Goal: Ask a question: Seek information or help from site administrators or community

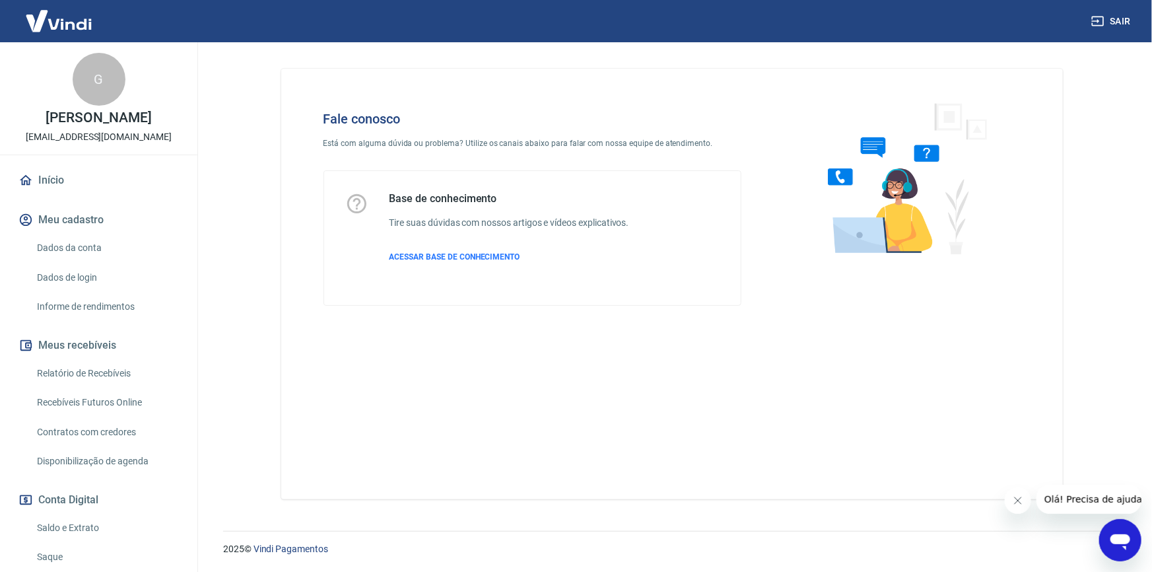
click at [1103, 532] on div "Abrir janela de mensagens" at bounding box center [1120, 540] width 40 height 40
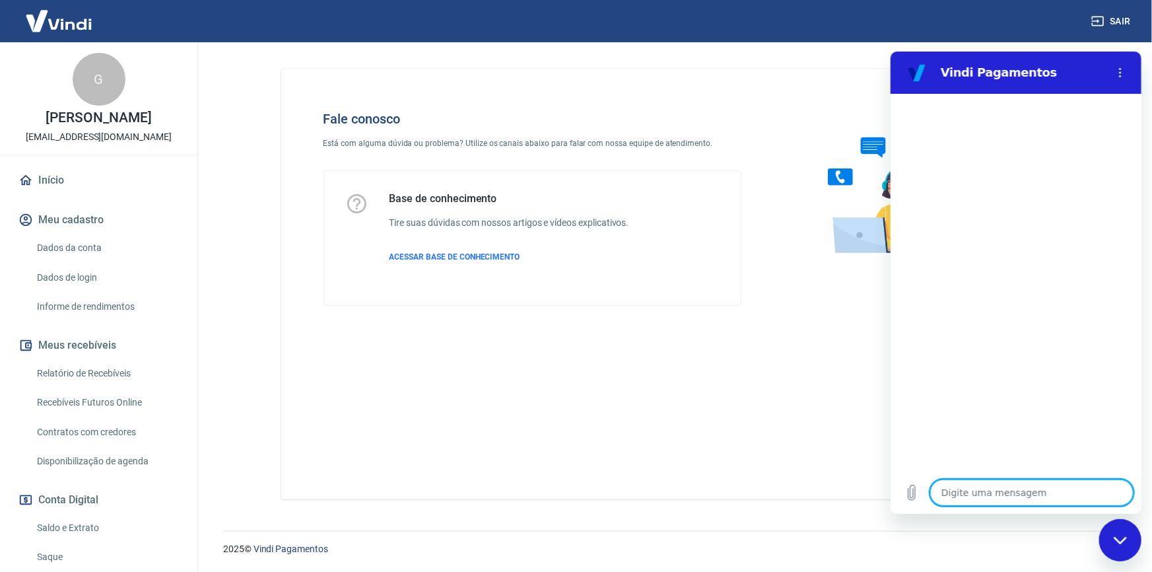
click at [993, 491] on textarea at bounding box center [1031, 492] width 203 height 26
type textarea "B"
type textarea "x"
type textarea "Bo"
type textarea "x"
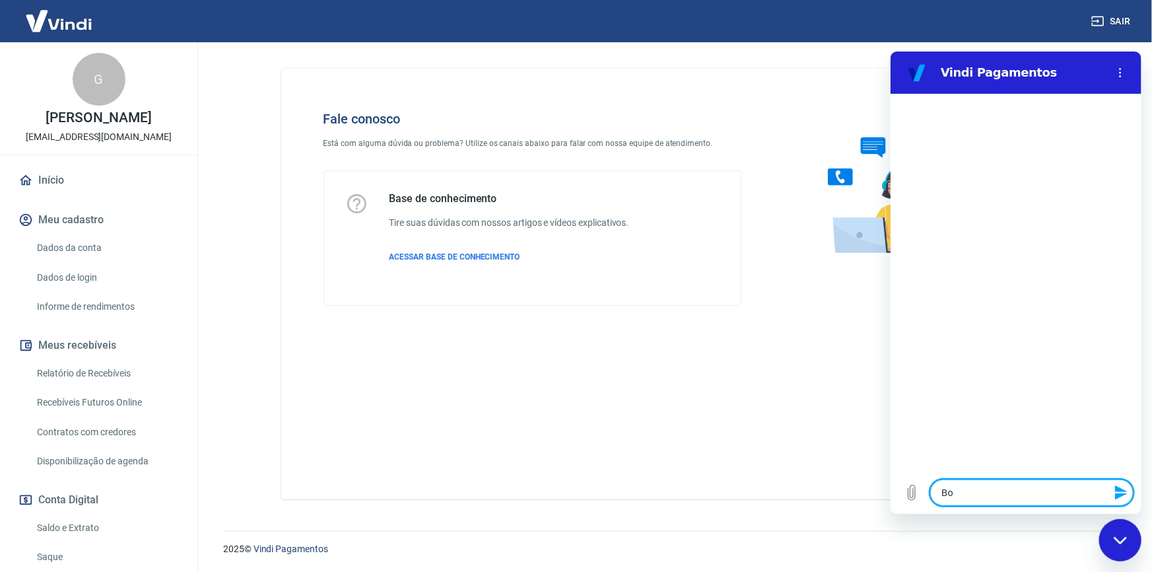
type textarea "Bom"
type textarea "x"
type textarea "Bom"
type textarea "x"
type textarea "Bom d"
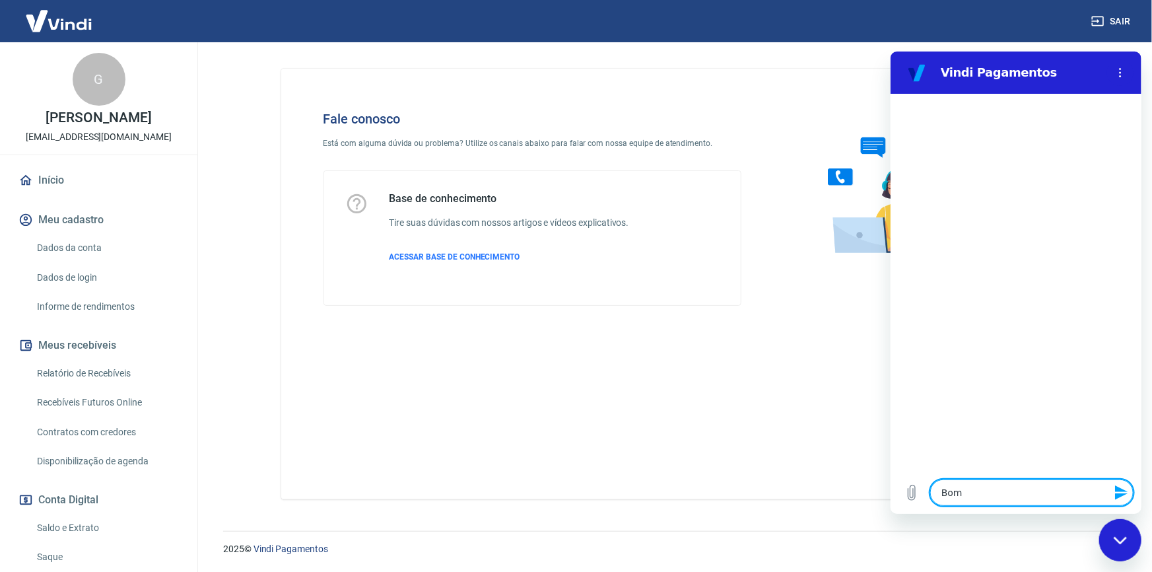
type textarea "x"
type textarea "Bom di"
type textarea "x"
type textarea "Bom dia"
type textarea "x"
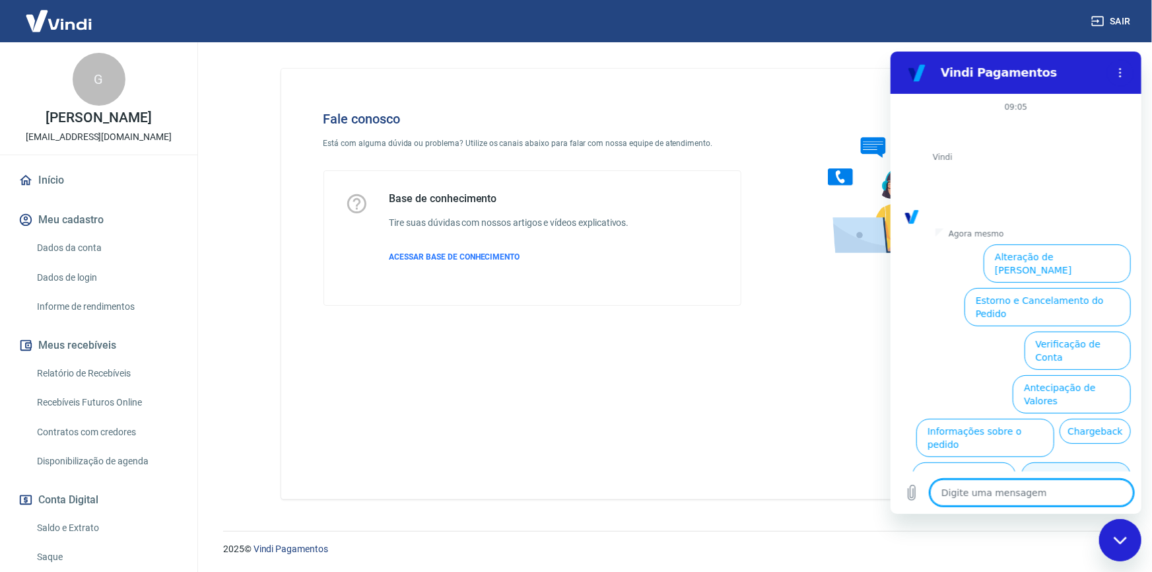
click at [1057, 462] on button "Taxas e Parcelamento" at bounding box center [1076, 481] width 110 height 38
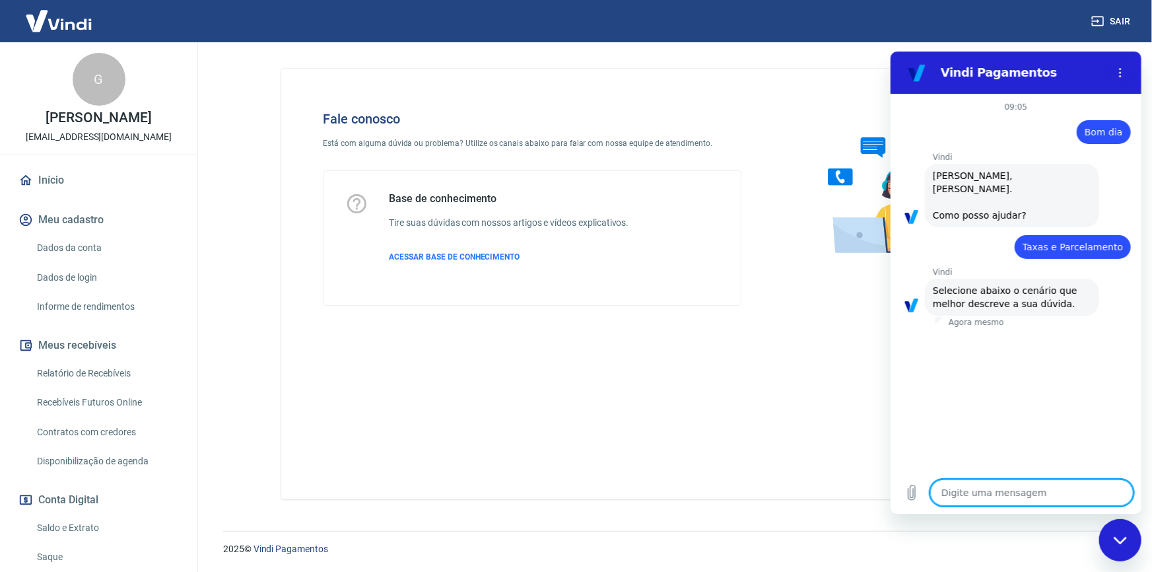
scroll to position [23, 0]
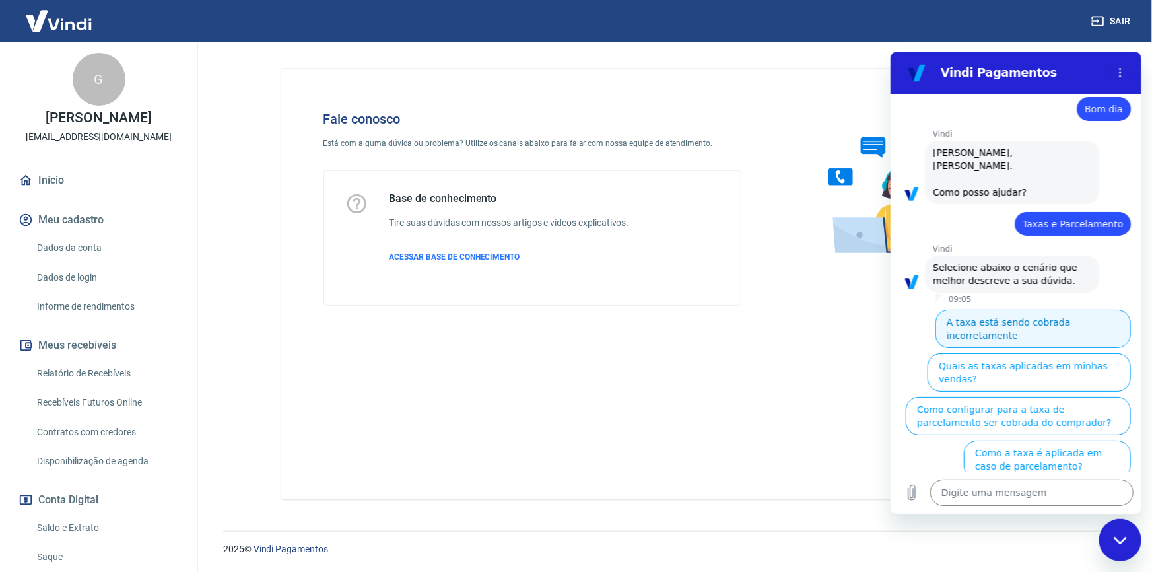
click at [1081, 310] on button "A taxa está sendo cobrada incorretamente" at bounding box center [1032, 328] width 195 height 38
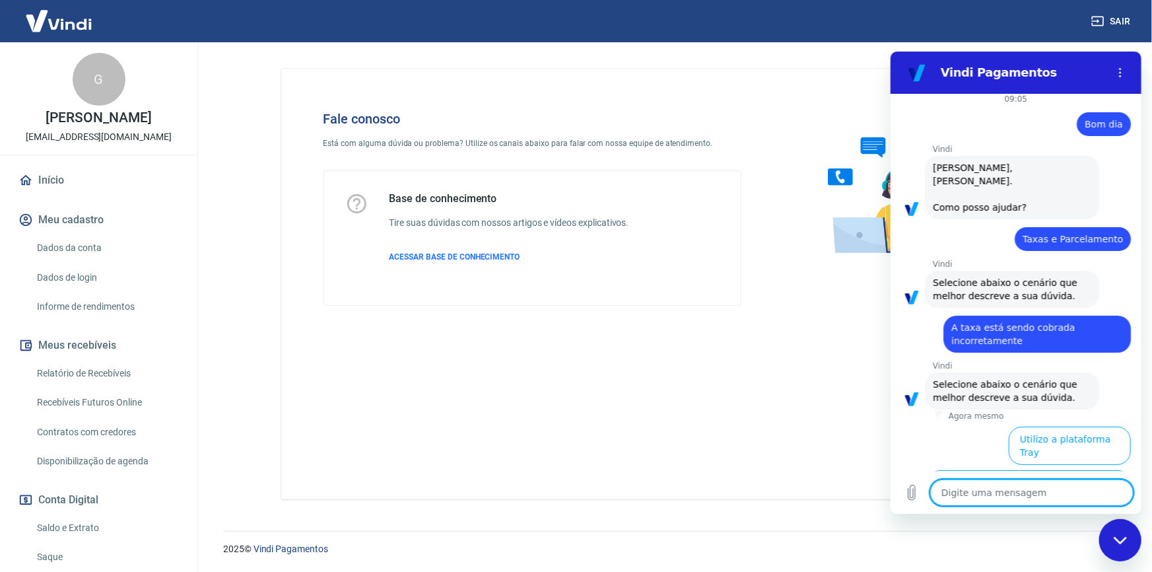
scroll to position [7, 0]
click at [1072, 427] on button "Utilizo a plataforma Tray" at bounding box center [1069, 446] width 122 height 38
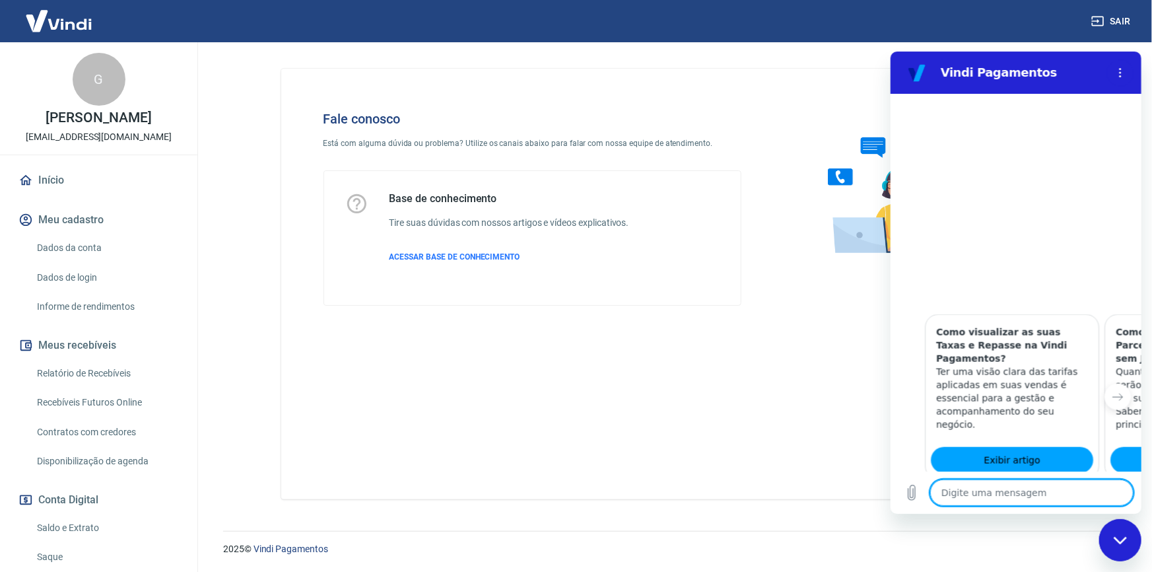
scroll to position [866, 0]
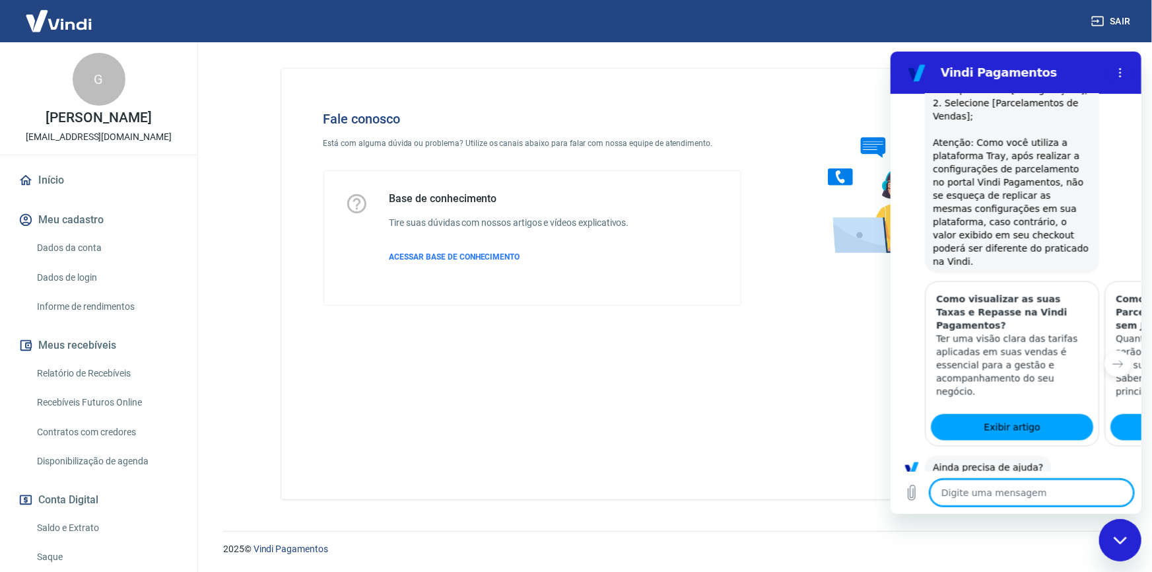
click at [1061, 496] on button "Sim" at bounding box center [1066, 508] width 38 height 25
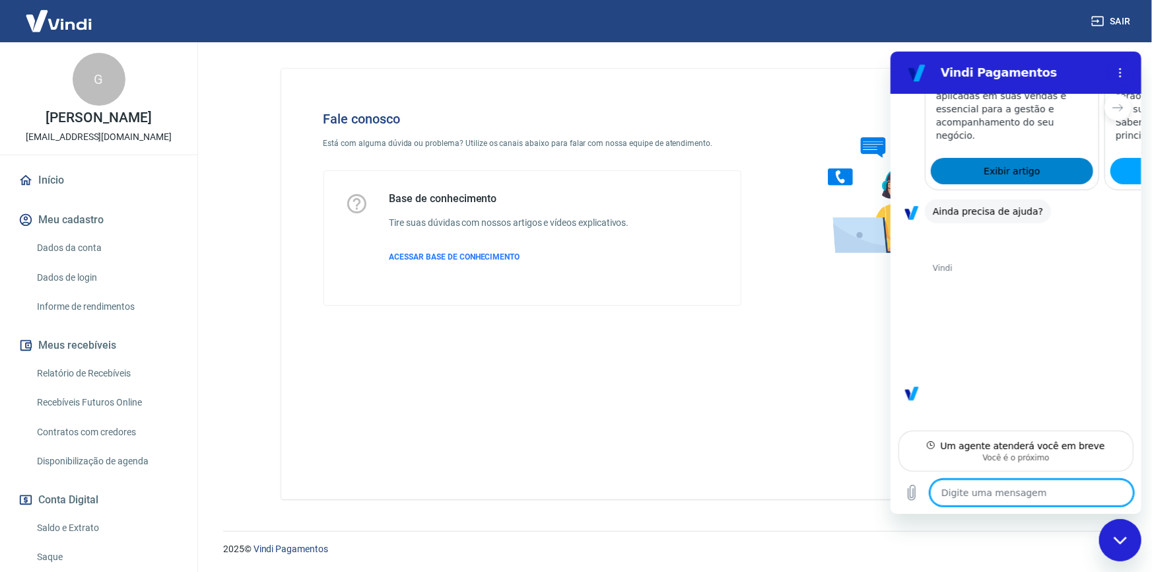
scroll to position [1109, 0]
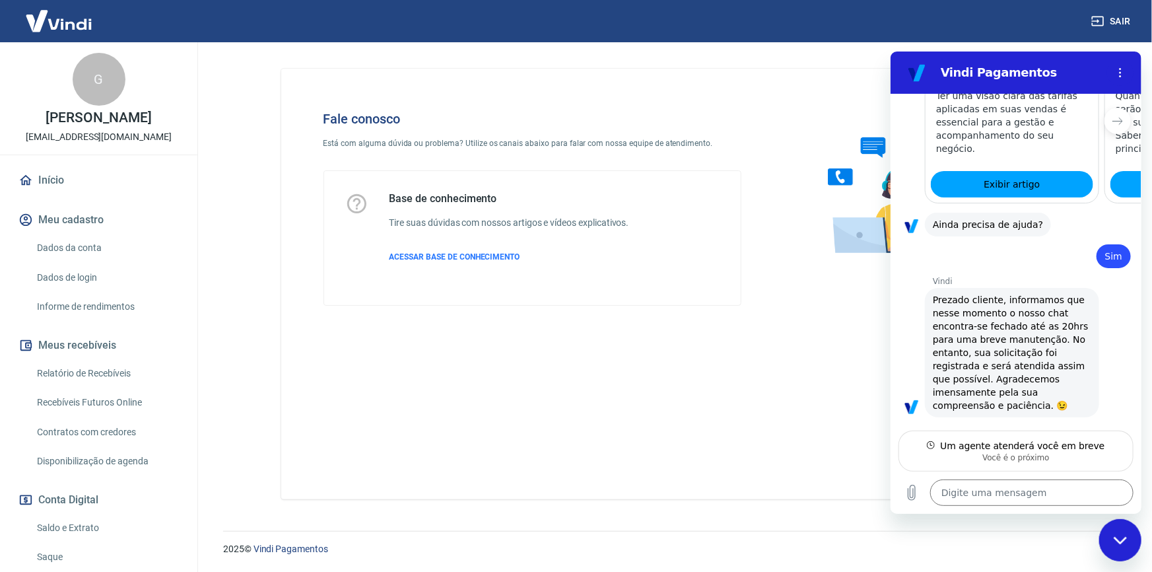
type textarea "x"
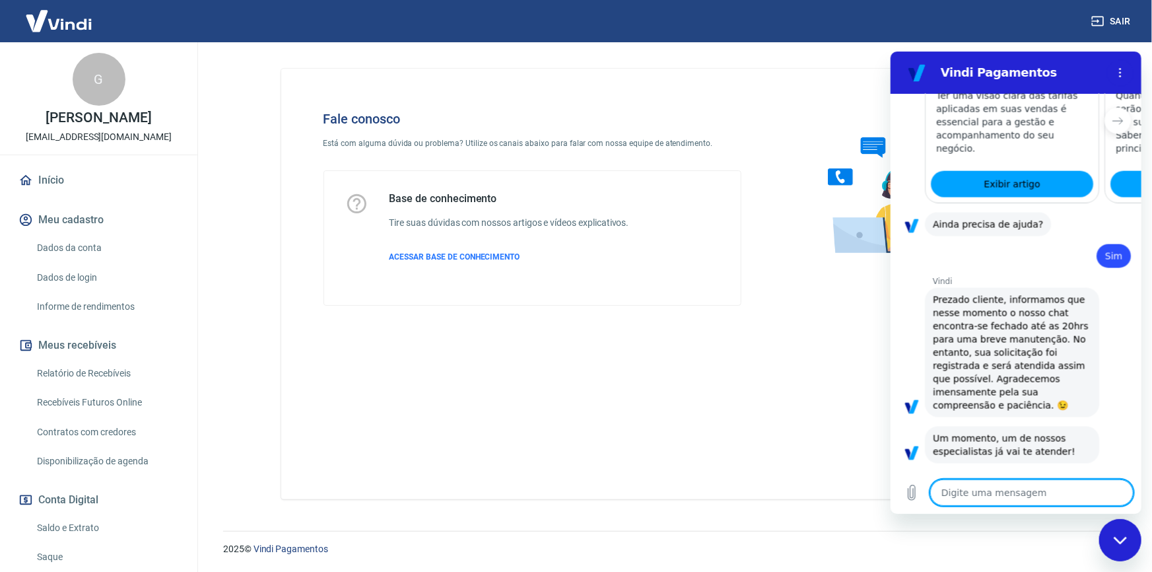
scroll to position [1160, 0]
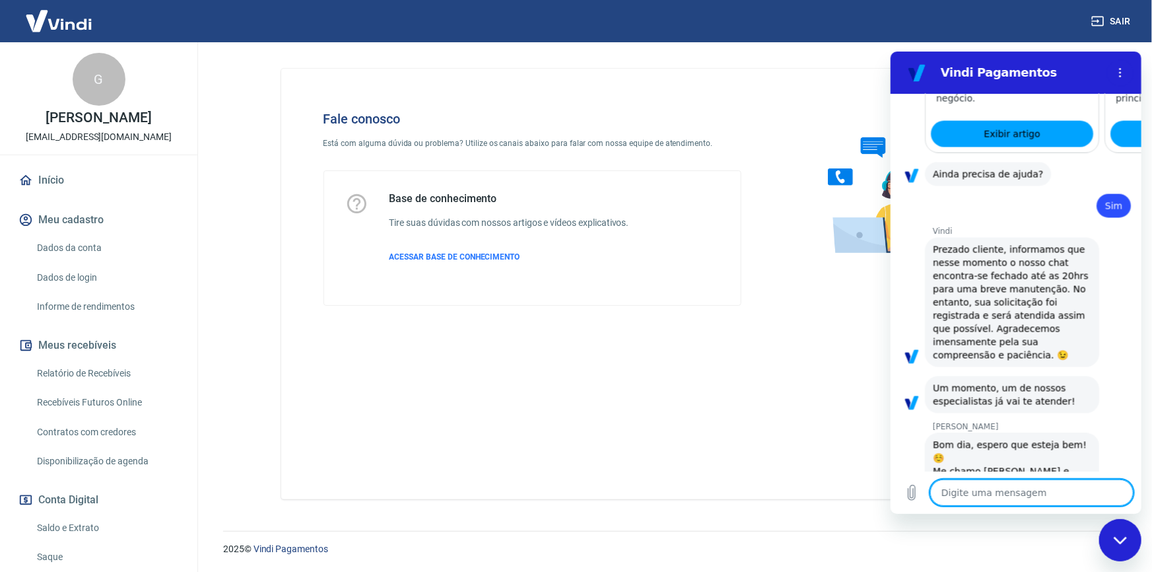
type textarea "G"
type textarea "x"
type textarea "Gu"
type textarea "x"
type textarea "Gus"
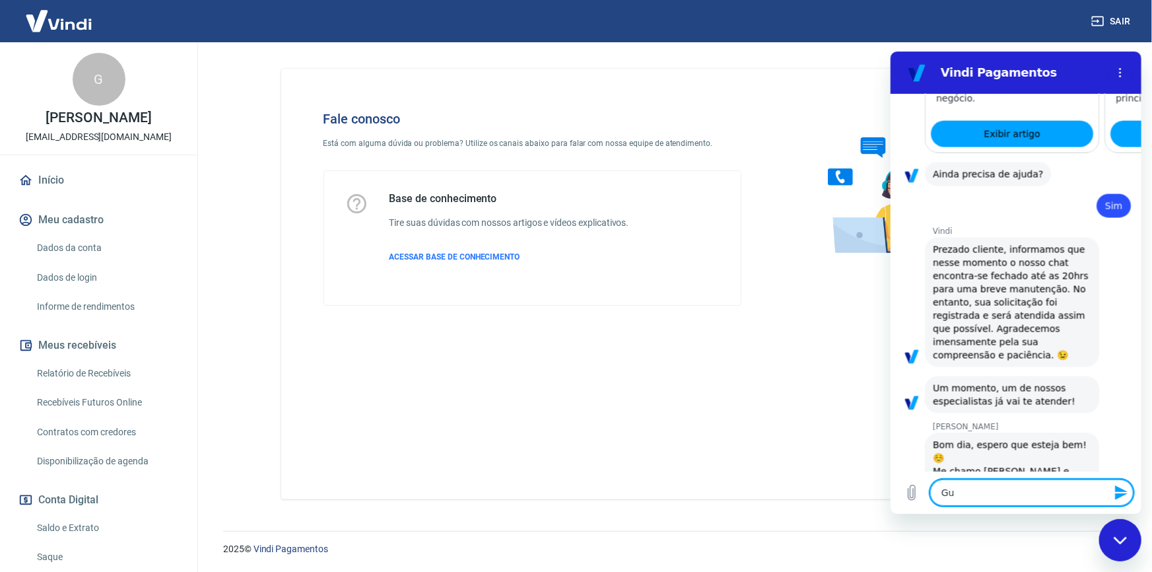
type textarea "x"
type textarea "Gust"
type textarea "x"
type textarea "Gus"
type textarea "x"
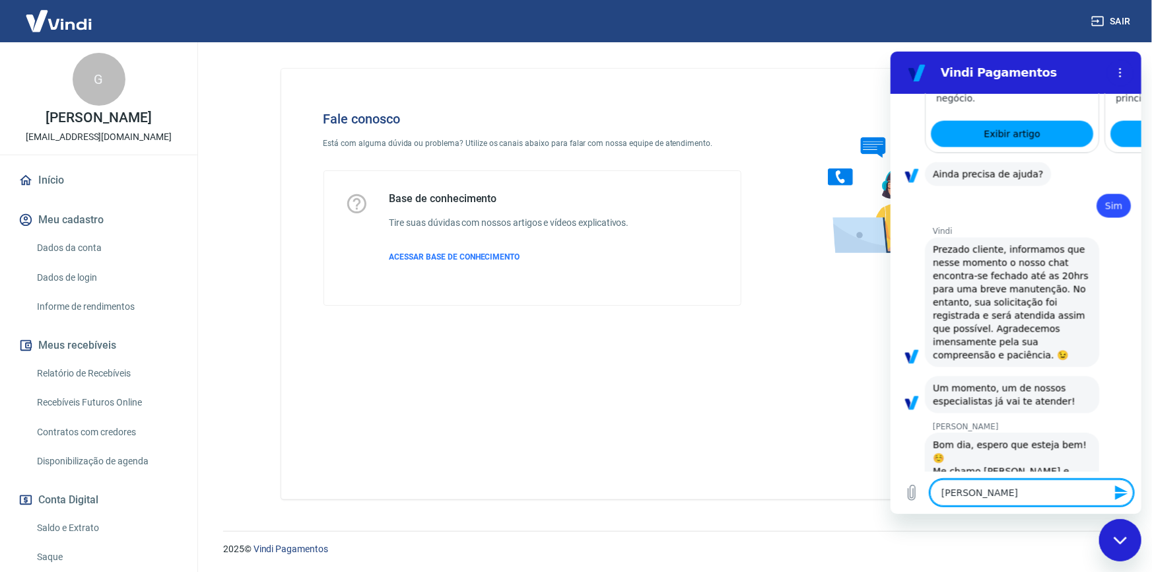
type textarea "Gu"
type textarea "x"
type textarea "Gus"
type textarea "x"
type textarea "Gust"
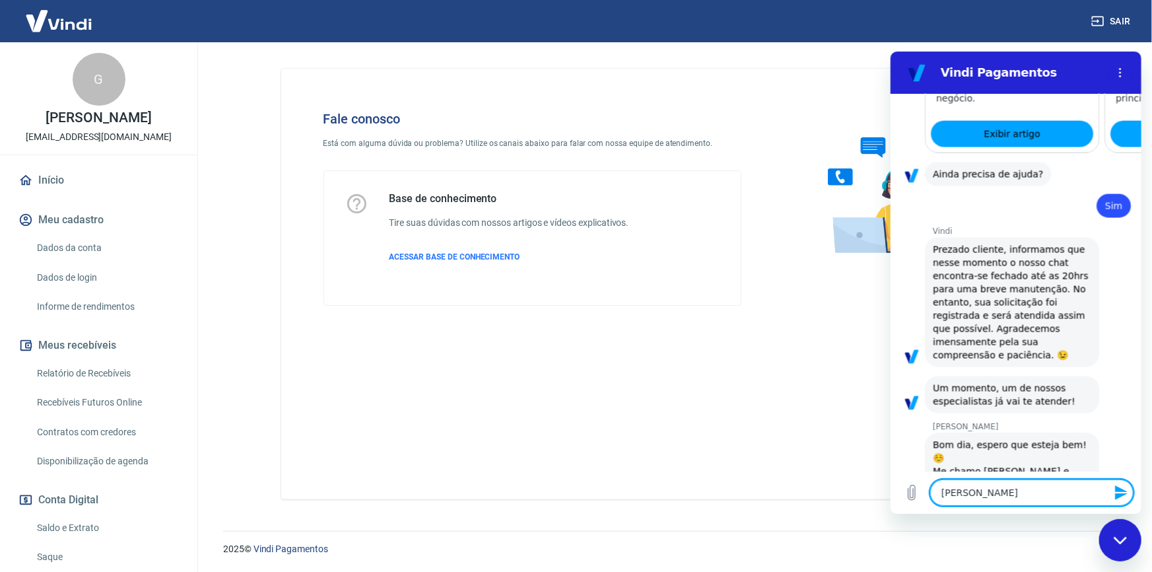
type textarea "x"
type textarea "Gusta"
type textarea "x"
type textarea "Gustav"
type textarea "x"
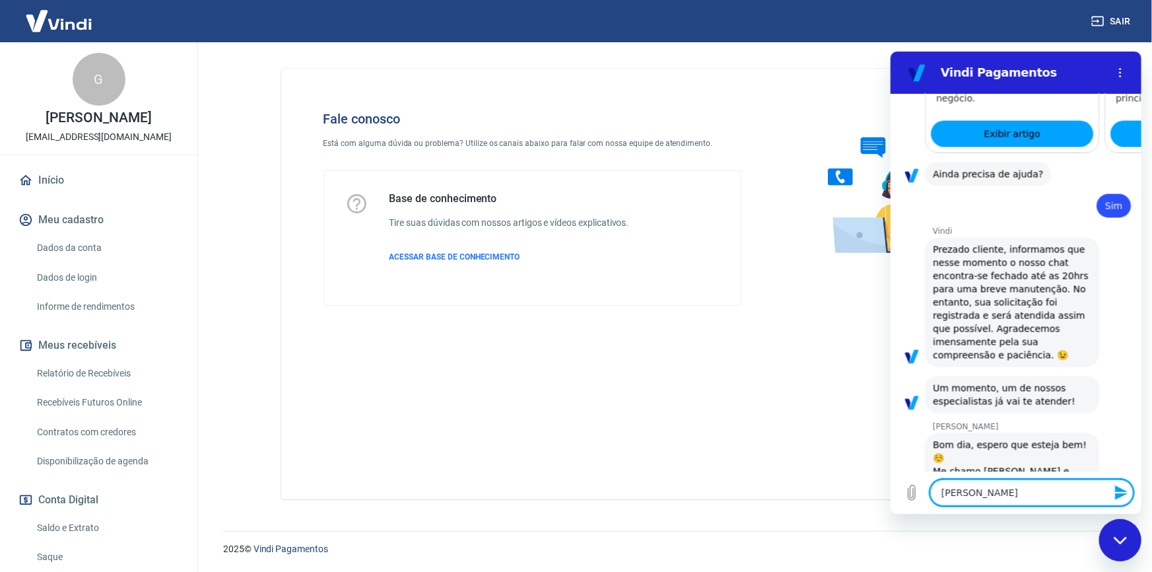
type textarea "Gustavo"
type textarea "x"
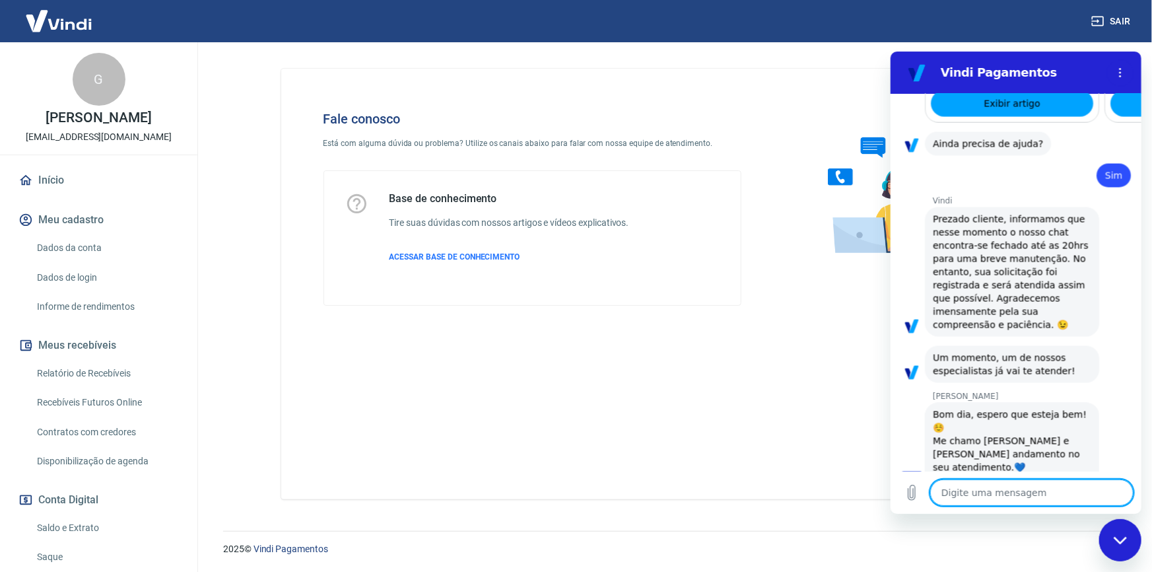
type textarea "x"
type textarea "F"
type textarea "x"
type textarea "Fi"
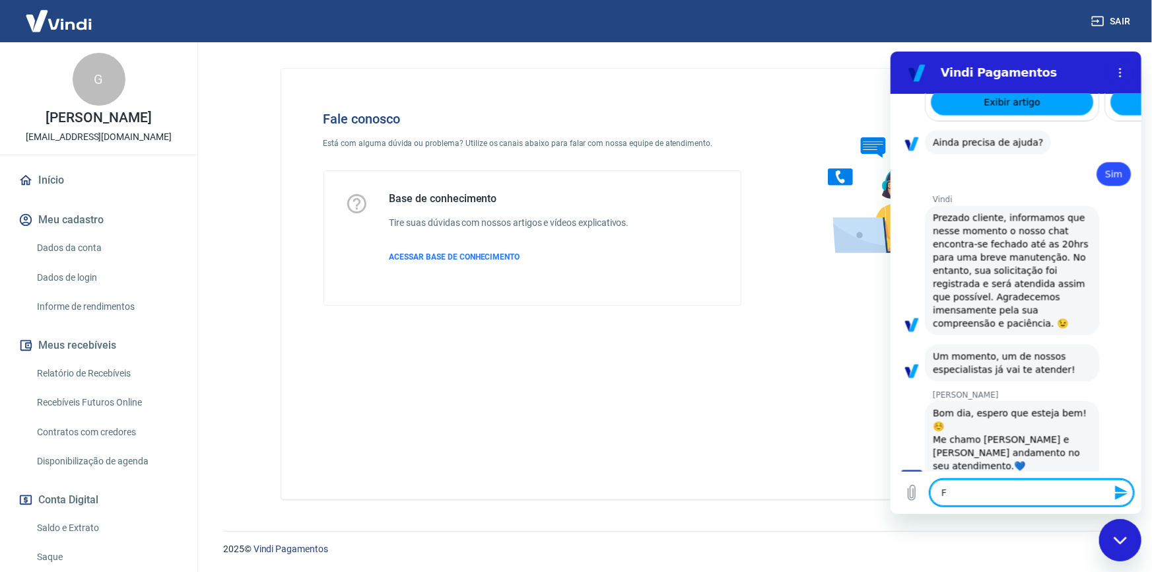
type textarea "x"
type textarea "Fiz"
type textarea "x"
type textarea "Fiz"
type textarea "x"
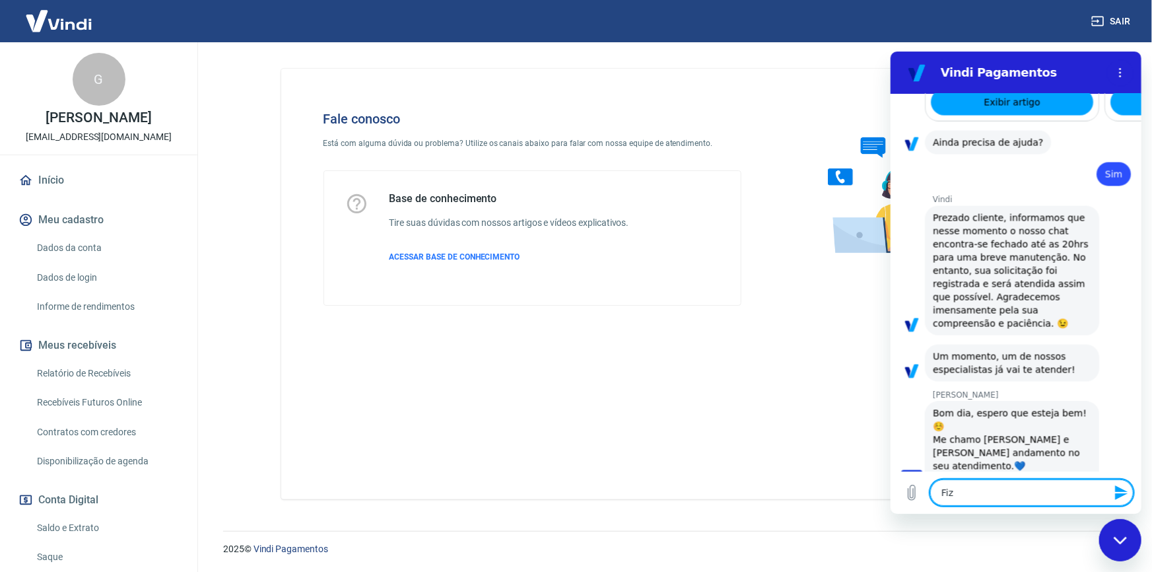
type textarea "Fiz u"
type textarea "x"
type textarea "Fiz um"
type textarea "x"
type textarea "Fiz uma"
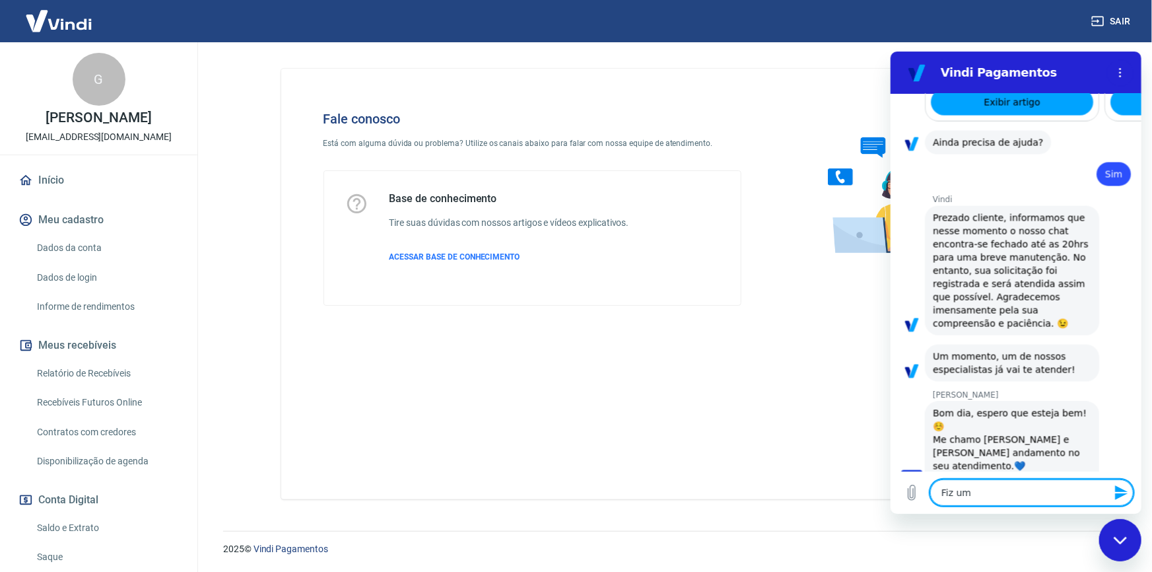
type textarea "x"
type textarea "Fiz uma"
type textarea "x"
type textarea "Fiz uma v"
type textarea "x"
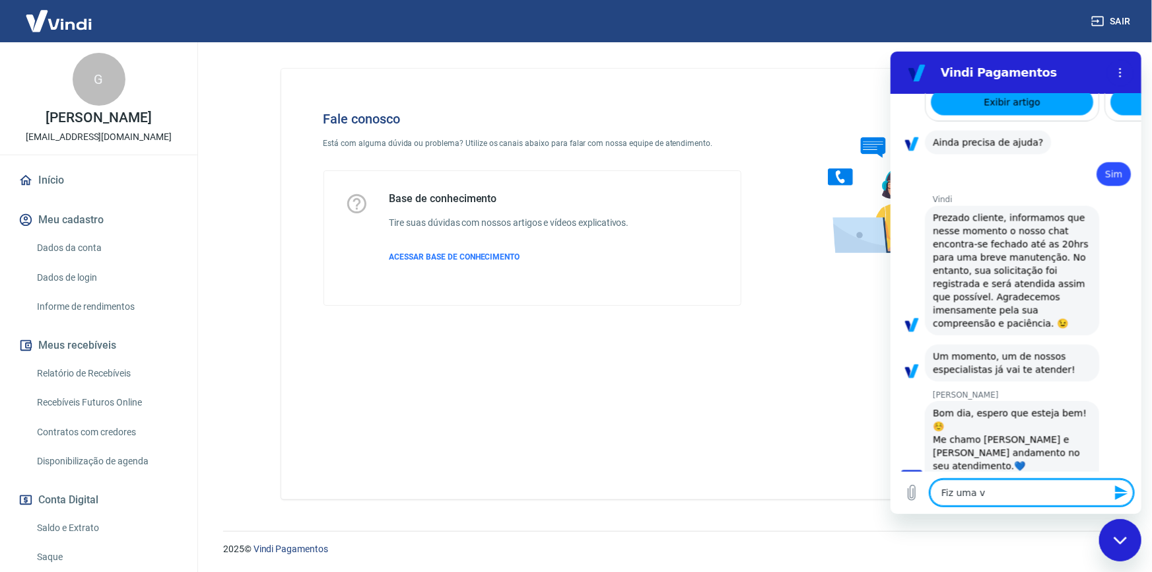
type textarea "Fiz uma ve"
type textarea "x"
type textarea "Fiz uma ven"
type textarea "x"
type textarea "Fiz uma vend"
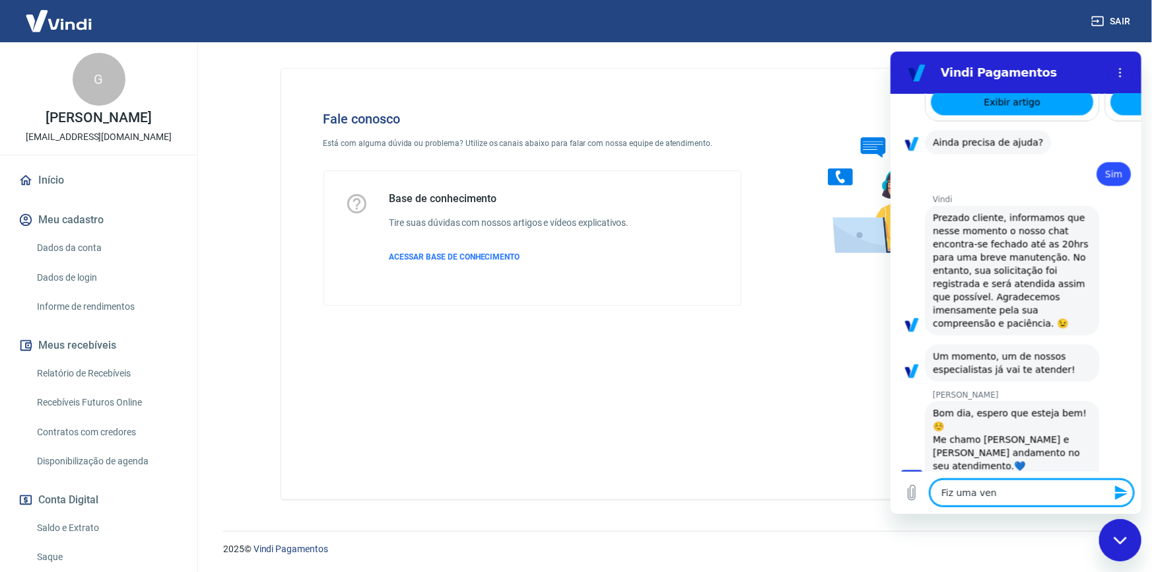
type textarea "x"
type textarea "Fiz uma venda"
type textarea "x"
type textarea "Fiz uma venda"
type textarea "x"
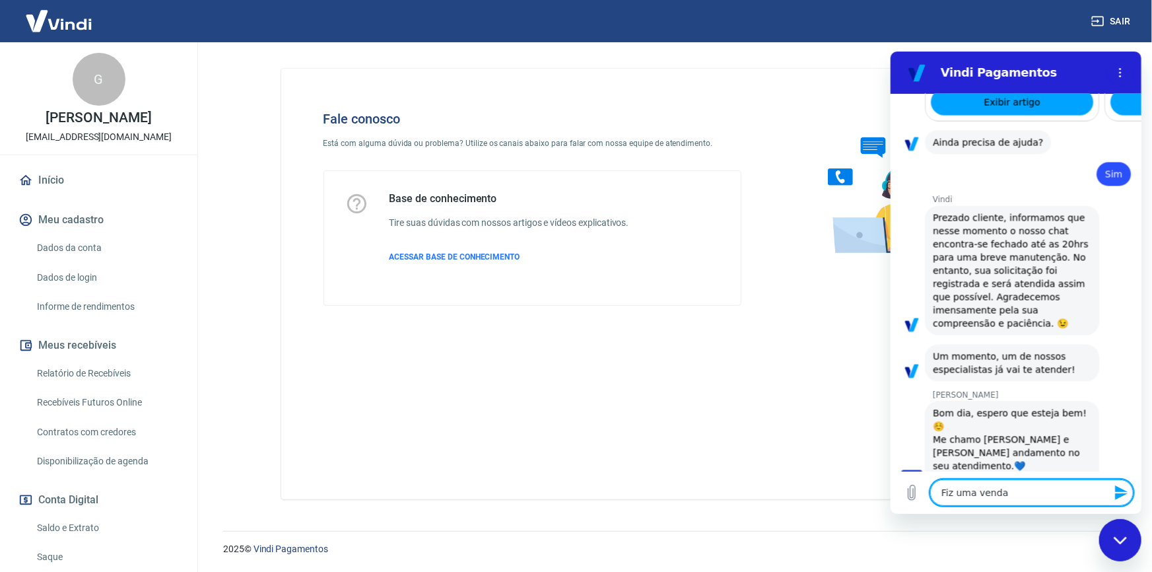
type textarea "Fiz uma venda o"
type textarea "x"
type textarea "Fiz uma venda on"
type textarea "x"
type textarea "Fiz uma venda ont"
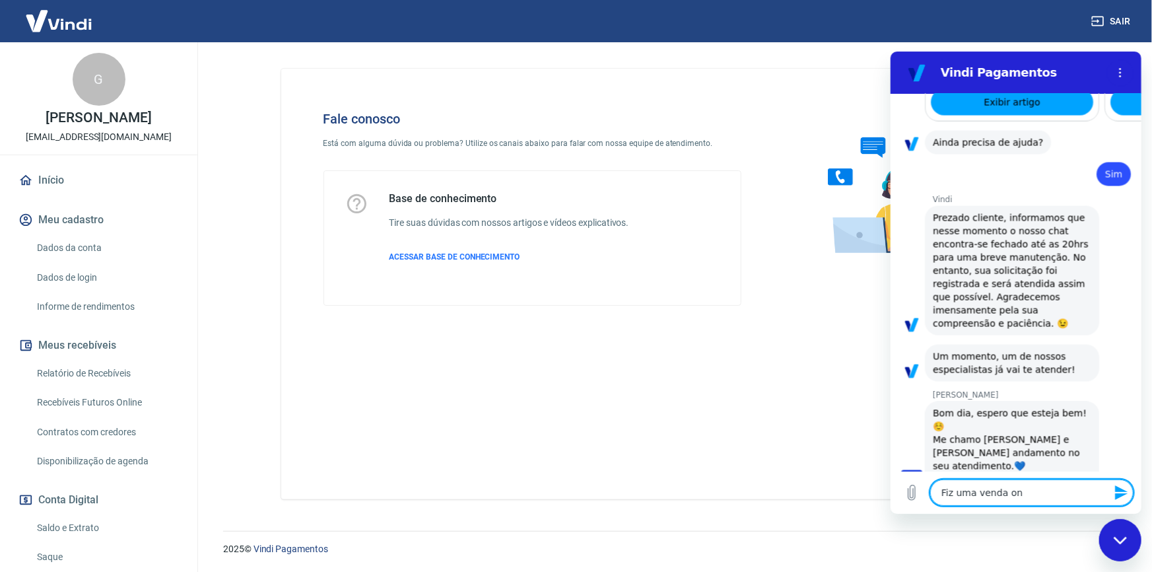
type textarea "x"
type textarea "Fiz uma venda onte"
type textarea "x"
type textarea "Fiz uma venda ontem"
type textarea "x"
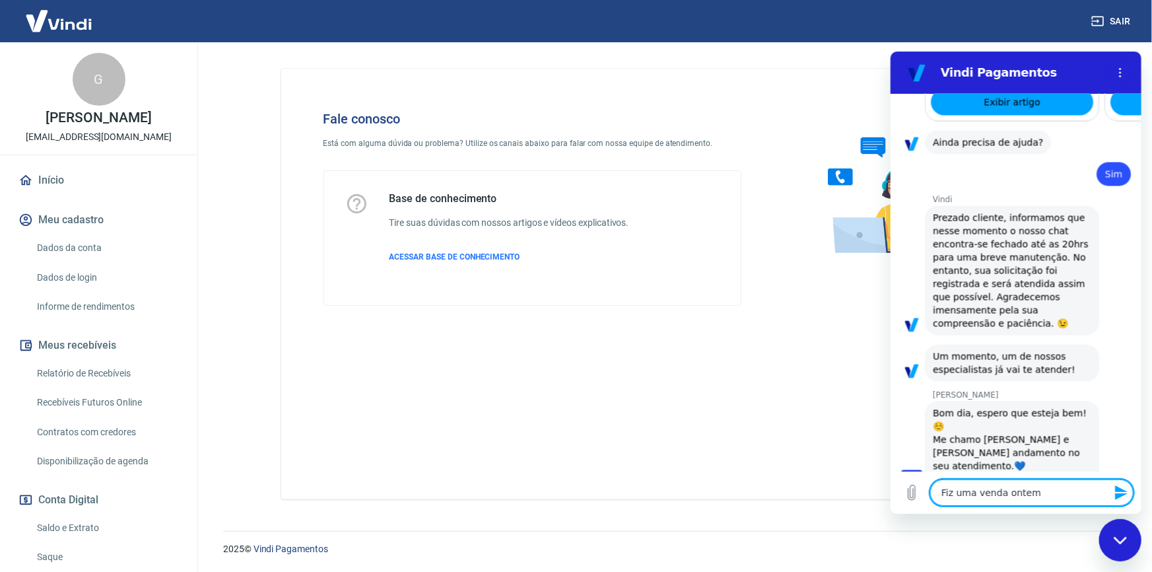
type textarea "Fiz uma venda ontem"
type textarea "x"
type textarea "Fiz uma venda ontem p"
type textarea "x"
type textarea "Fiz uma venda ontem pe"
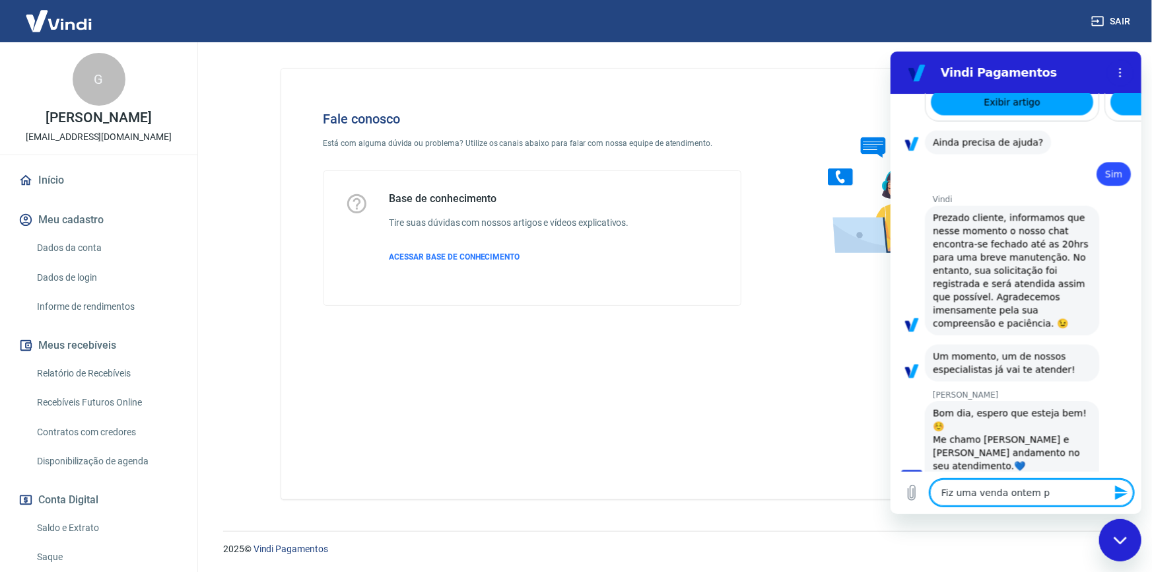
type textarea "x"
type textarea "Fiz uma venda ontem pel"
type textarea "x"
type textarea "Fiz uma venda ontem pelo"
type textarea "x"
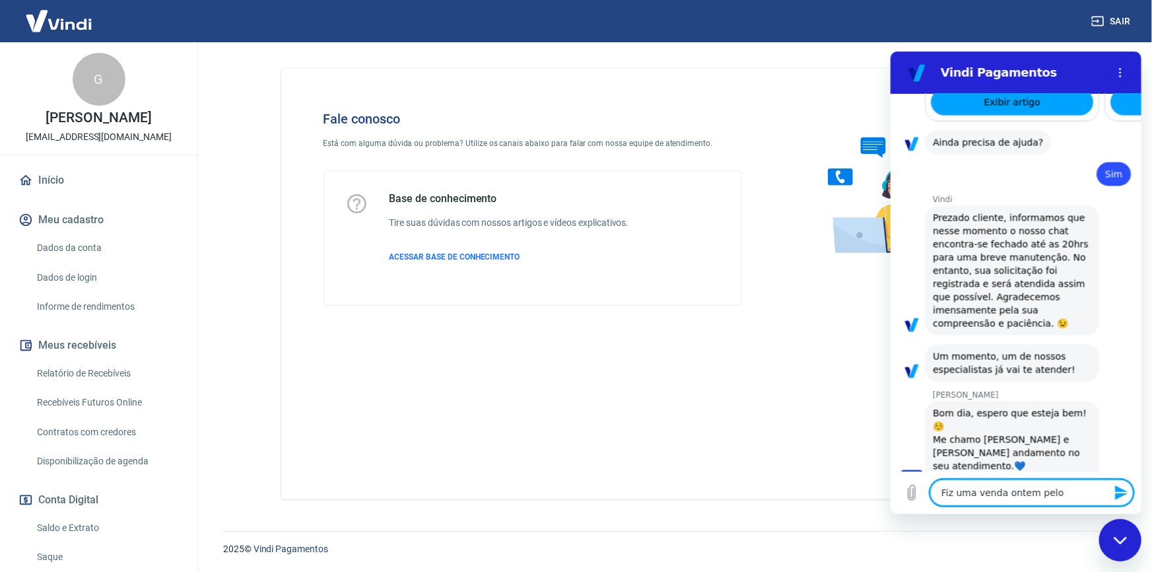
type textarea "Fiz uma venda ontem pelo"
type textarea "x"
type textarea "Fiz uma venda ontem pelo m"
type textarea "x"
type textarea "Fiz uma venda ontem pelo me"
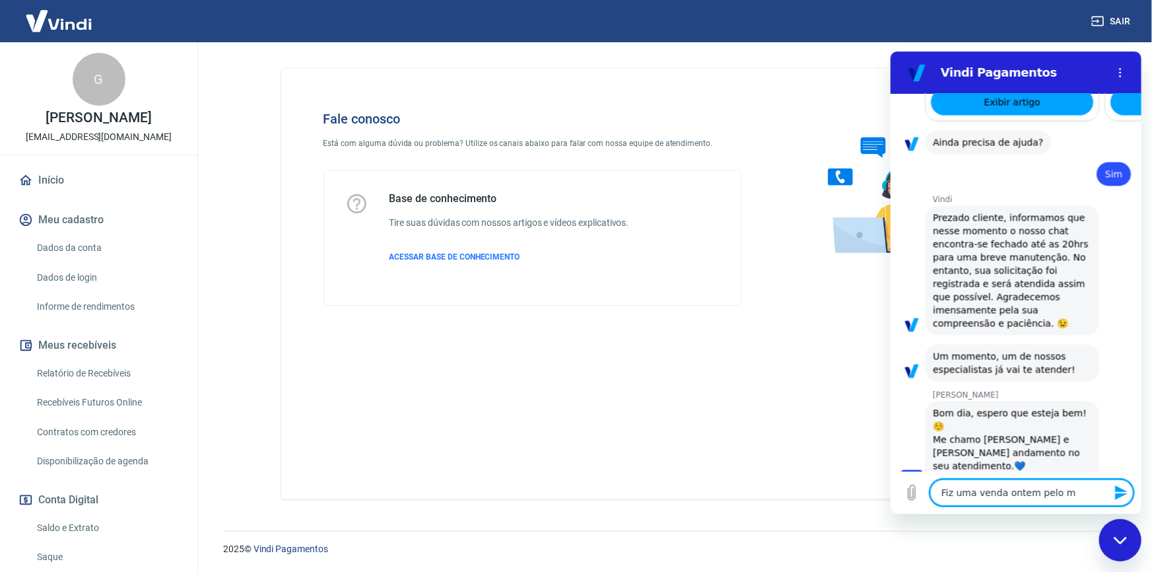
type textarea "x"
type textarea "Fiz uma venda ontem pelo meu"
type textarea "x"
type textarea "Fiz uma venda ontem pelo meu"
type textarea "x"
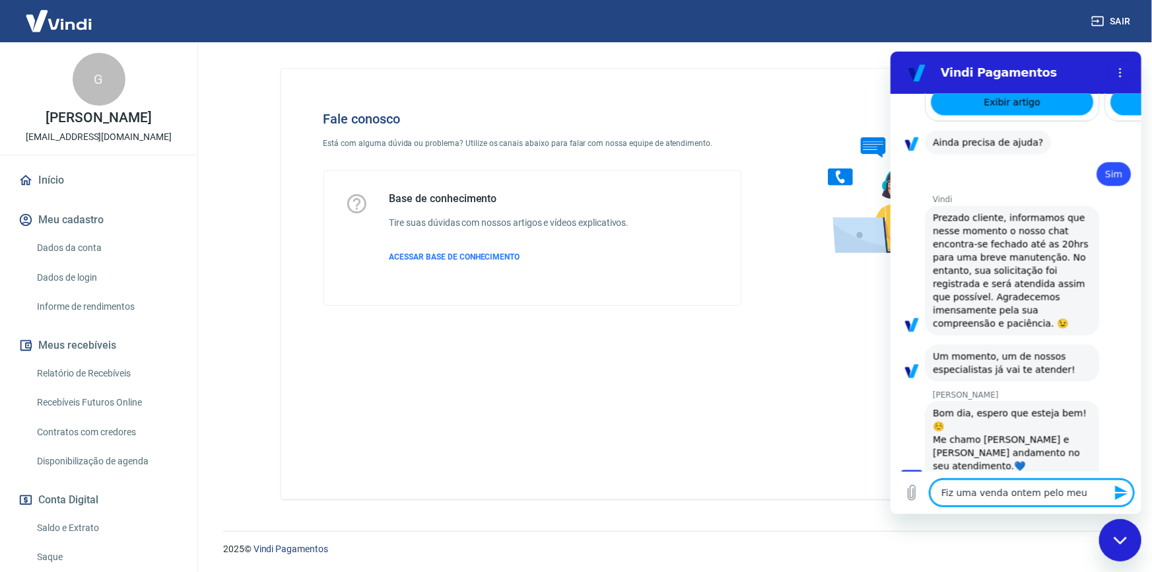
type textarea "Fiz uma venda ontem pelo meu e"
type textarea "x"
type textarea "Fiz uma venda ontem pelo meu e-"
type textarea "x"
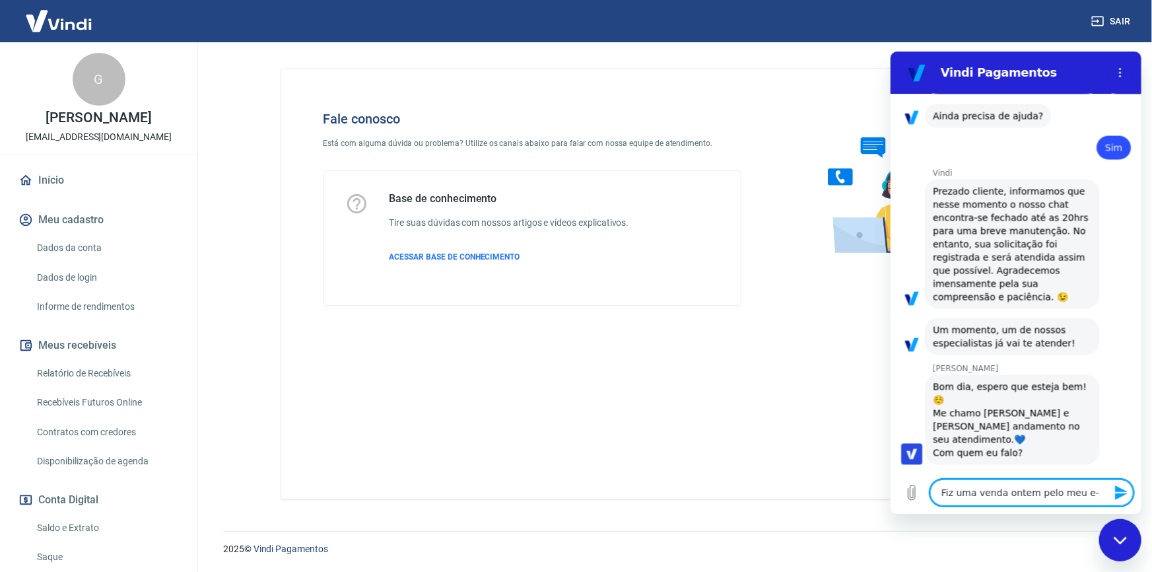
type textarea "Fiz uma venda ontem pelo meu e-c"
type textarea "x"
type textarea "Fiz uma venda ontem pelo meu e-co"
type textarea "x"
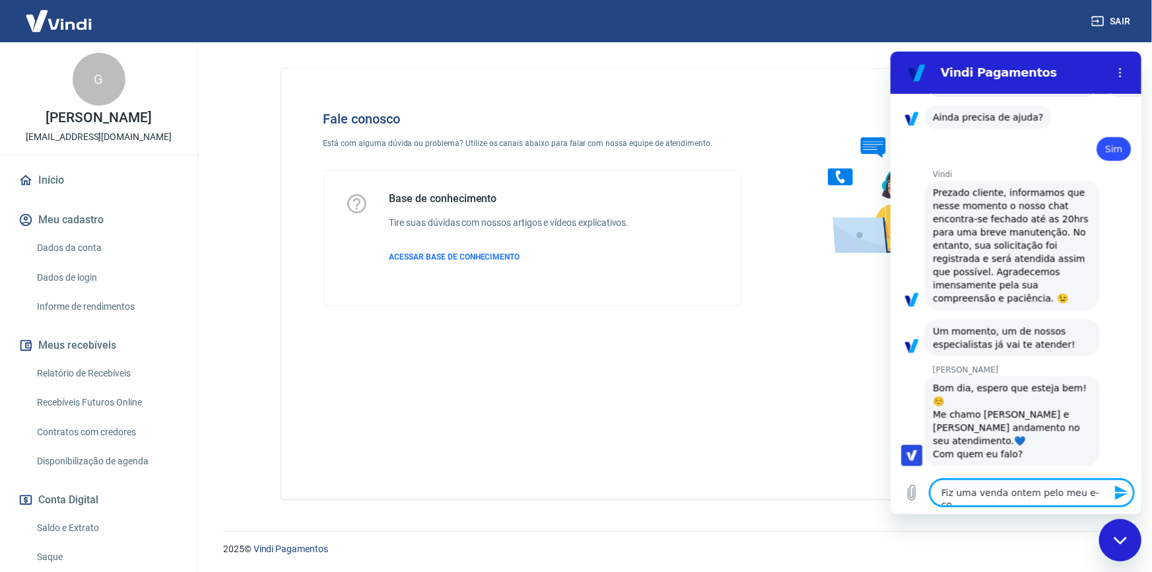
type textarea "Fiz uma venda ontem pelo meu e-com"
type textarea "x"
type textarea "Fiz uma venda ontem pelo meu e-comm"
type textarea "x"
type textarea "Fiz uma venda ontem pelo meu e-comme"
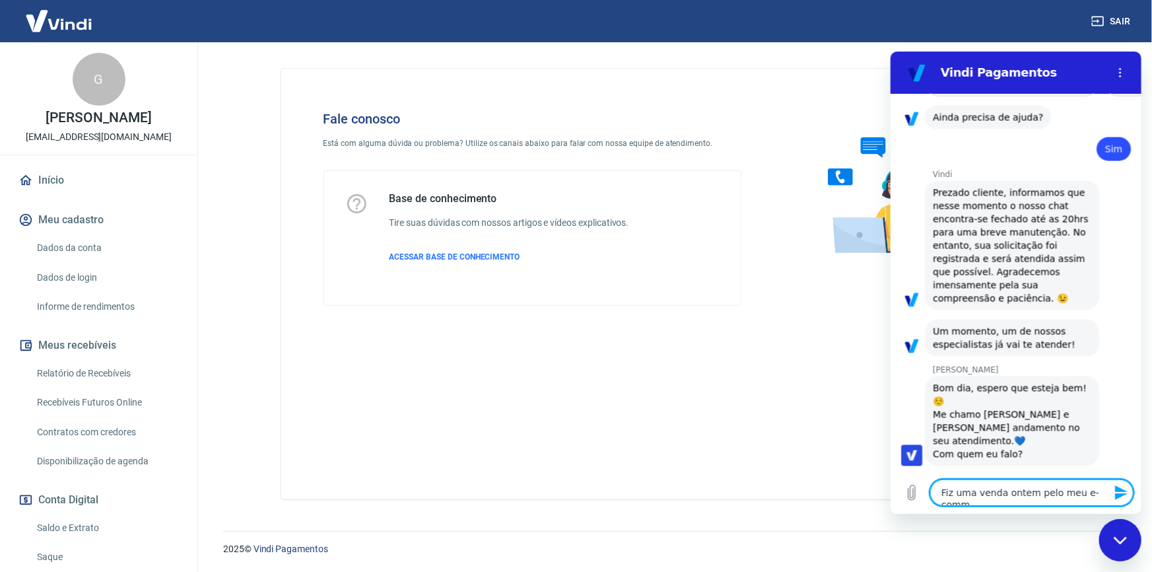
type textarea "x"
type textarea "Fiz uma venda ontem pelo meu e-commer"
type textarea "x"
type textarea "Fiz uma venda ontem pelo meu e-commerc"
type textarea "x"
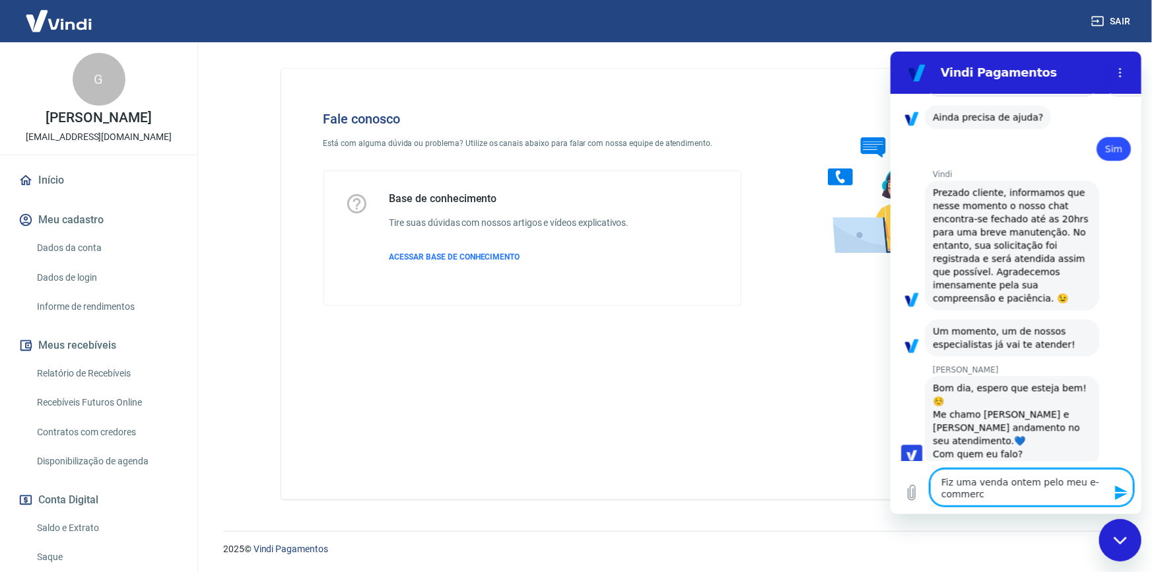
type textarea "Fiz uma venda ontem pelo meu e-commerce"
type textarea "x"
type textarea "Fiz uma venda ontem pelo meu e-commerce"
type textarea "x"
type textarea "Fiz uma venda ontem pelo meu e-commerce d"
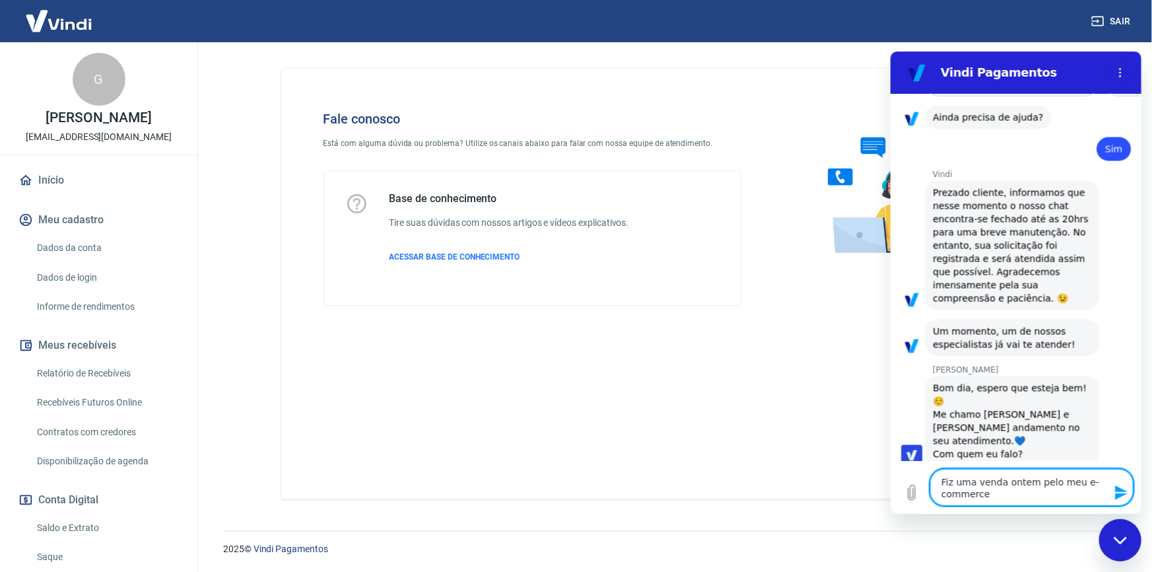
type textarea "x"
type textarea "Fiz uma venda ontem pelo meu e-commerce da"
type textarea "x"
type textarea "Fiz uma venda ontem pelo meu e-commerce da"
type textarea "x"
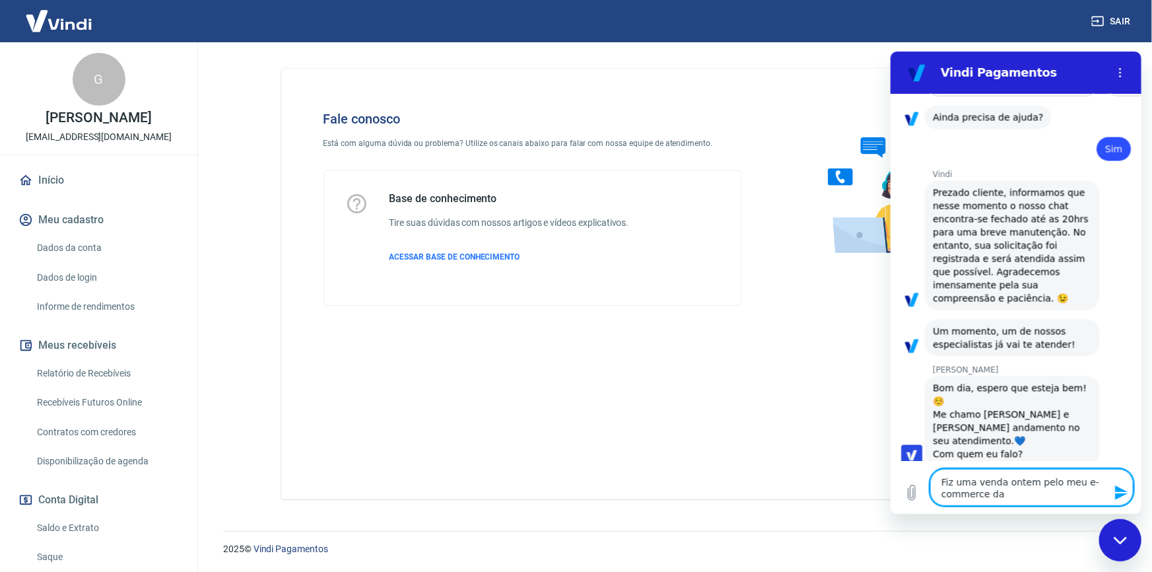
type textarea "Fiz uma venda ontem pelo meu e-commerce da T"
type textarea "x"
type textarea "Fiz uma venda ontem pelo meu e-commerce da Tr"
type textarea "x"
type textarea "Fiz uma venda ontem pelo meu e-commerce da Tra"
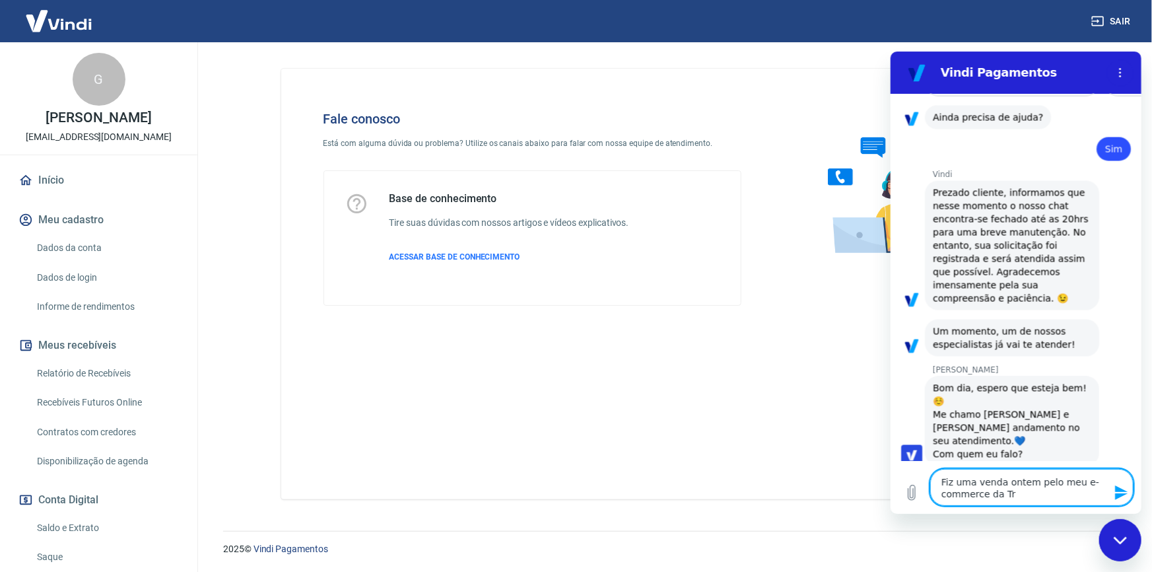
type textarea "x"
type textarea "Fiz uma venda ontem pelo meu e-commerce da Tray"
type textarea "x"
type textarea "Fiz uma venda ontem pelo meu e-commerce da Tray,"
type textarea "x"
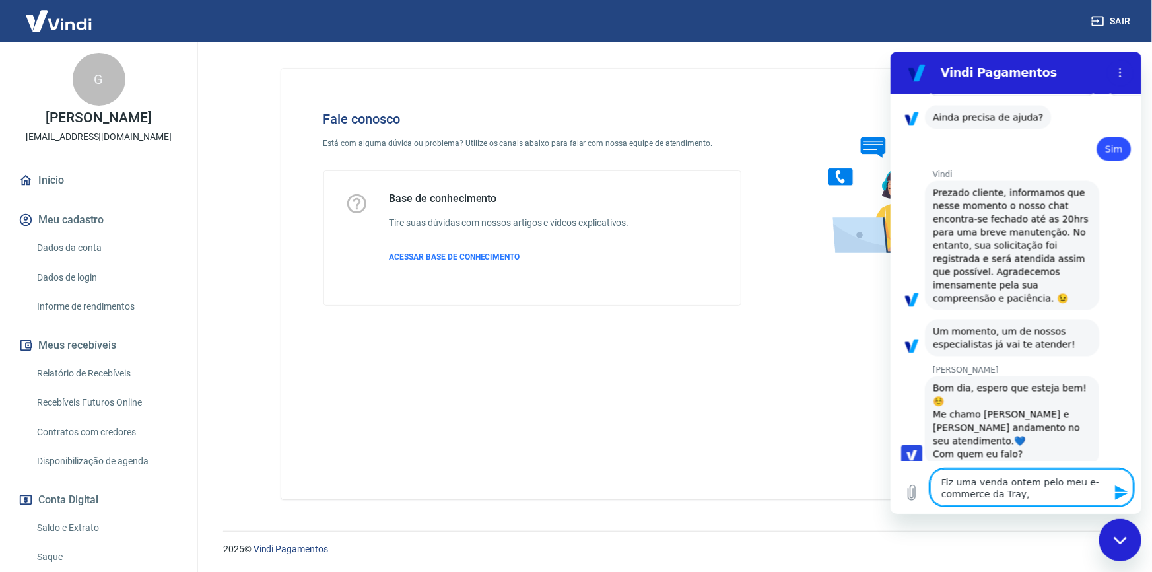
type textarea "Fiz uma venda ontem pelo meu e-commerce da Tray,"
type textarea "x"
type textarea "Fiz uma venda ontem pelo meu e-commerce da Tray, p"
type textarea "x"
type textarea "Fiz uma venda ontem pelo meu e-commerce da Tray, po"
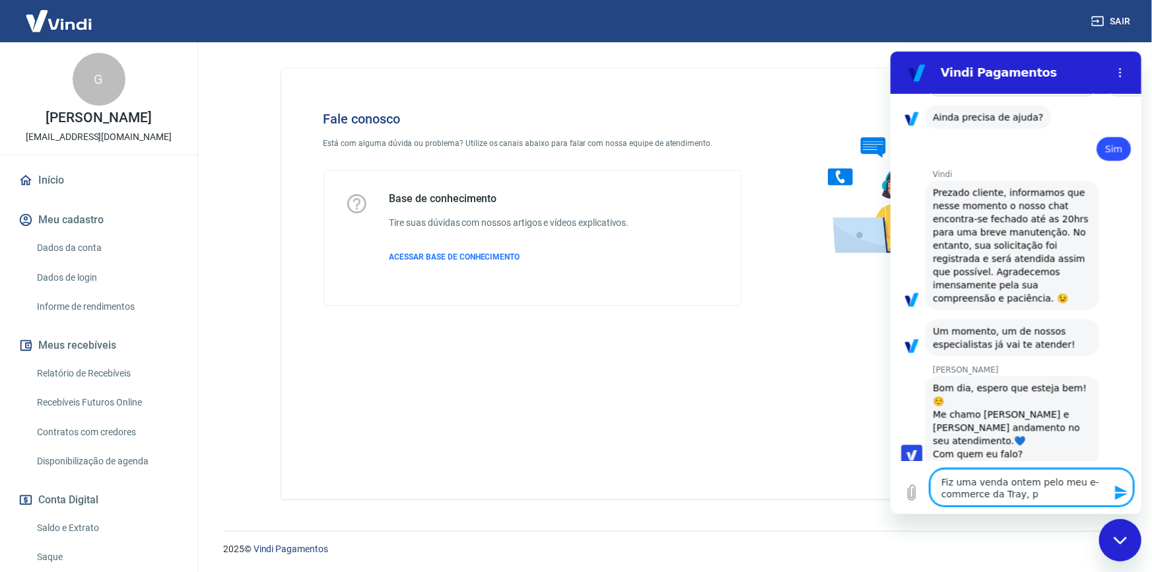
type textarea "x"
type textarea "Fiz uma venda ontem pelo meu e-commerce da Tray, por"
type textarea "x"
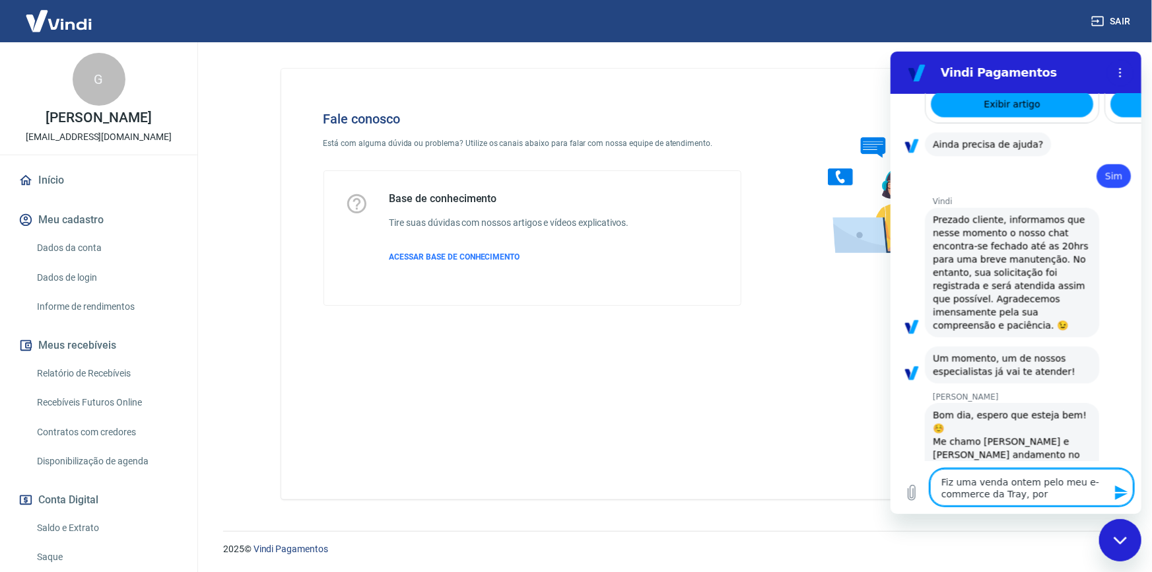
type textarea "Fiz uma venda ontem pelo meu e-commerce da Tray, poré"
type textarea "x"
type textarea "Fiz uma venda ontem pelo meu e-commerce da Tray, poré,m"
type textarea "x"
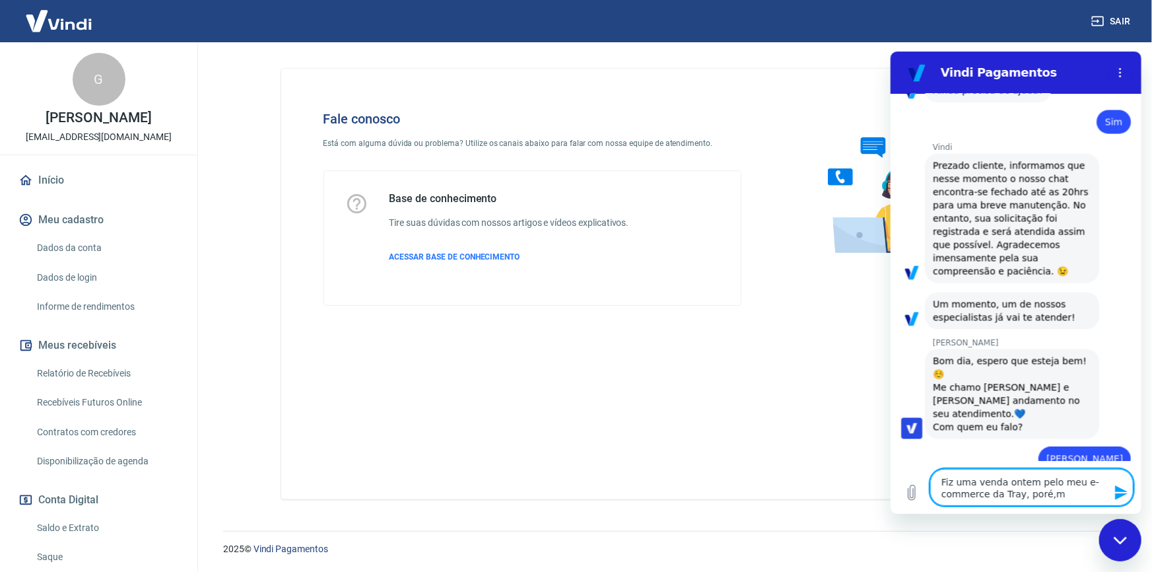
type textarea "Fiz uma venda ontem pelo meu e-commerce da Tray, poré,m"
type textarea "x"
type textarea "Fiz uma venda ontem pelo meu e-commerce da Tray, poré,m"
type textarea "x"
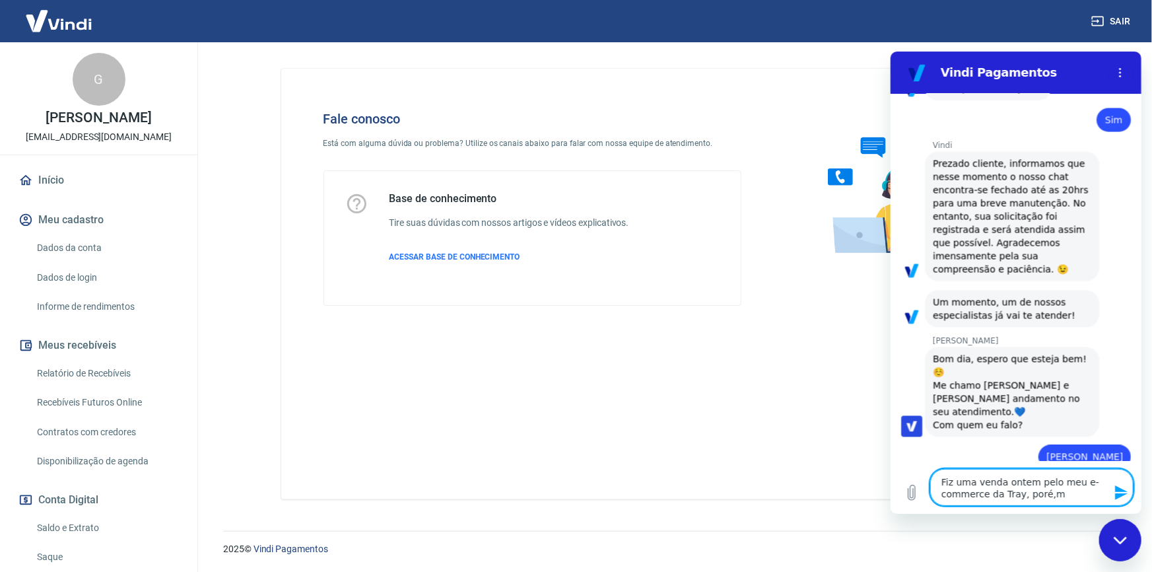
type textarea "Fiz uma venda ontem pelo meu e-commerce da Tray, poré,"
type textarea "x"
type textarea "Fiz uma venda ontem pelo meu e-commerce da Tray, poré"
type textarea "x"
type textarea "Fiz uma venda ontem pelo meu e-commerce da Tray, porém"
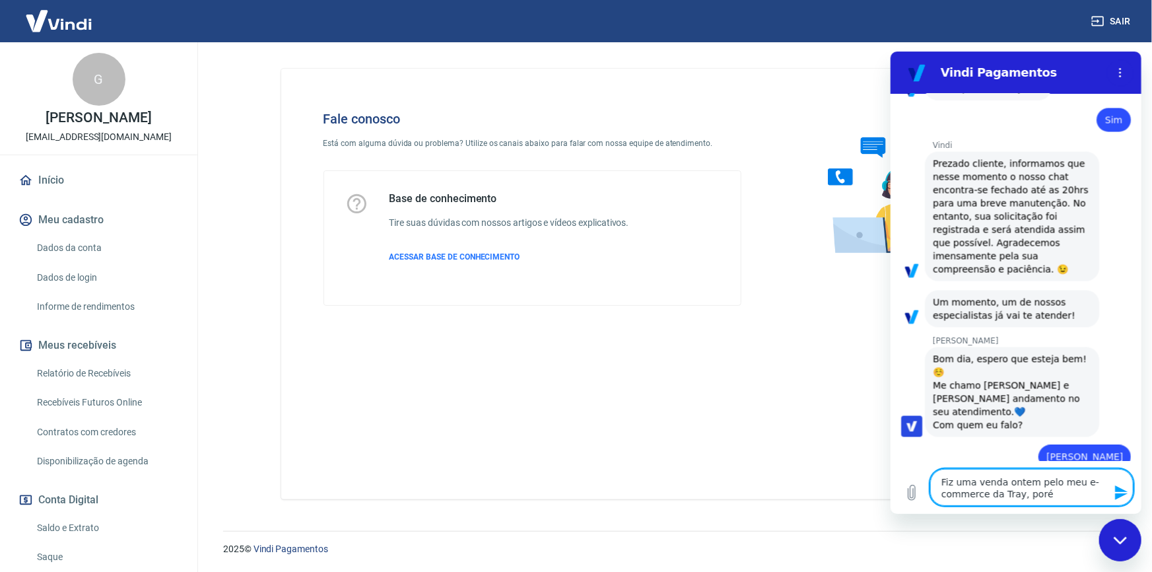
type textarea "x"
type textarea "Fiz uma venda ontem pelo meu e-commerce da Tray, porém"
type textarea "x"
type textarea "Fiz uma venda ontem pelo meu e-commerce da Tray, porém o"
type textarea "x"
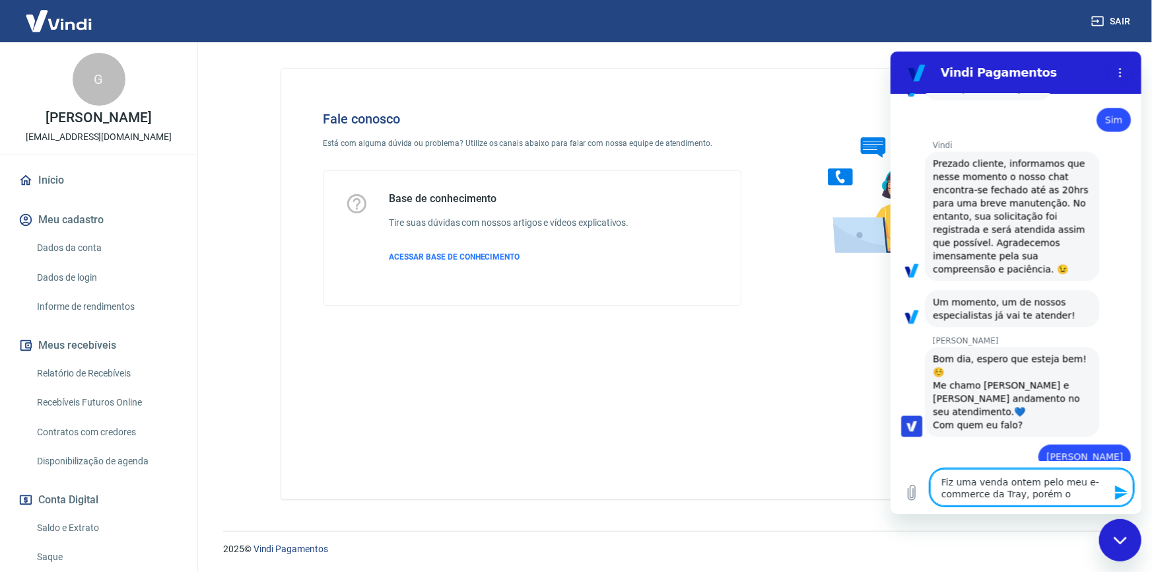
type textarea "Fiz uma venda ontem pelo meu e-commerce da Tray, porém o"
type textarea "x"
type textarea "Fiz uma venda ontem pelo meu e-commerce da Tray, porém o p"
type textarea "x"
type textarea "Fiz uma venda ontem pelo meu e-commerce da Tray, porém o pa"
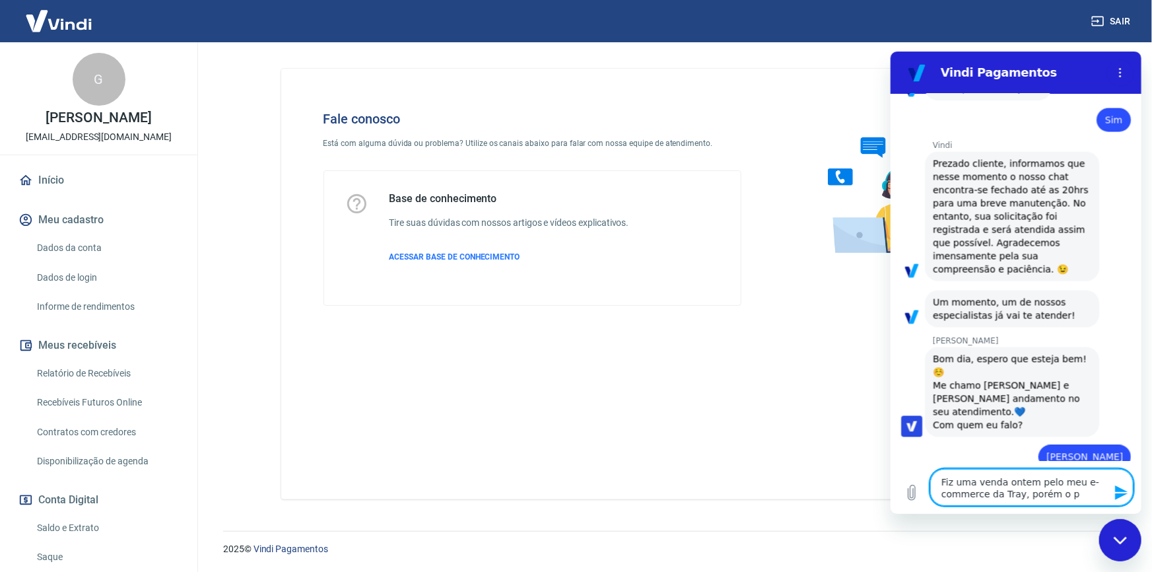
type textarea "x"
type textarea "Fiz uma venda ontem pelo meu e-commerce da Tray, porém o par"
type textarea "x"
type textarea "Fiz uma venda ontem pelo meu e-commerce da Tray, porém o parc"
type textarea "x"
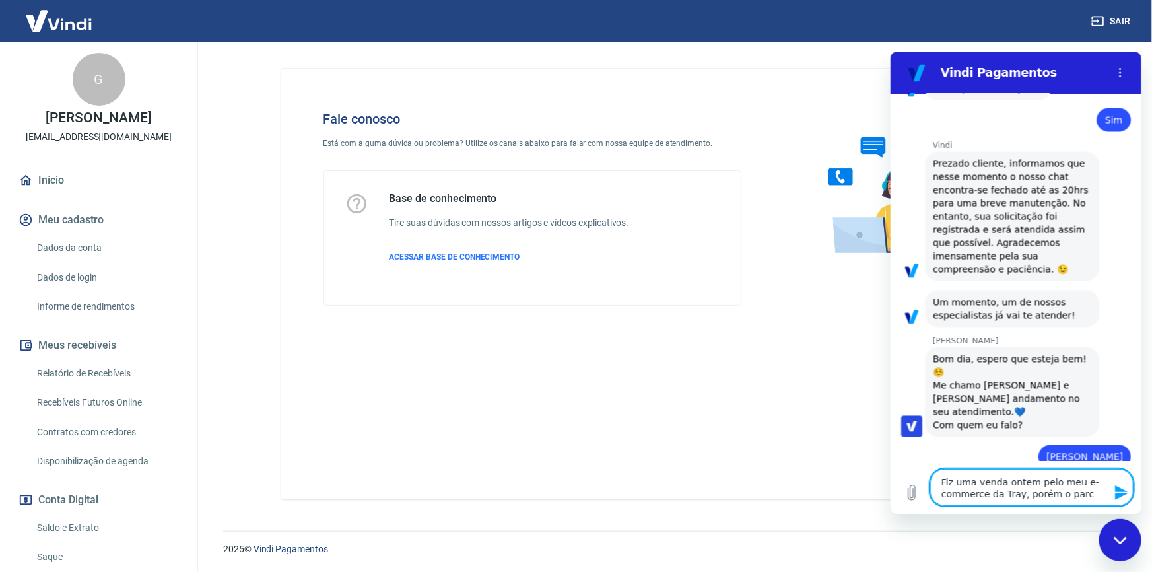
type textarea "Fiz uma venda ontem pelo meu e-commerce da Tray, porém o parce"
type textarea "x"
type textarea "Fiz uma venda ontem pelo meu e-commerce da Tray, porém o parcel"
type textarea "x"
type textarea "Fiz uma venda ontem pelo meu e-commerce da Tray, porém o parcela"
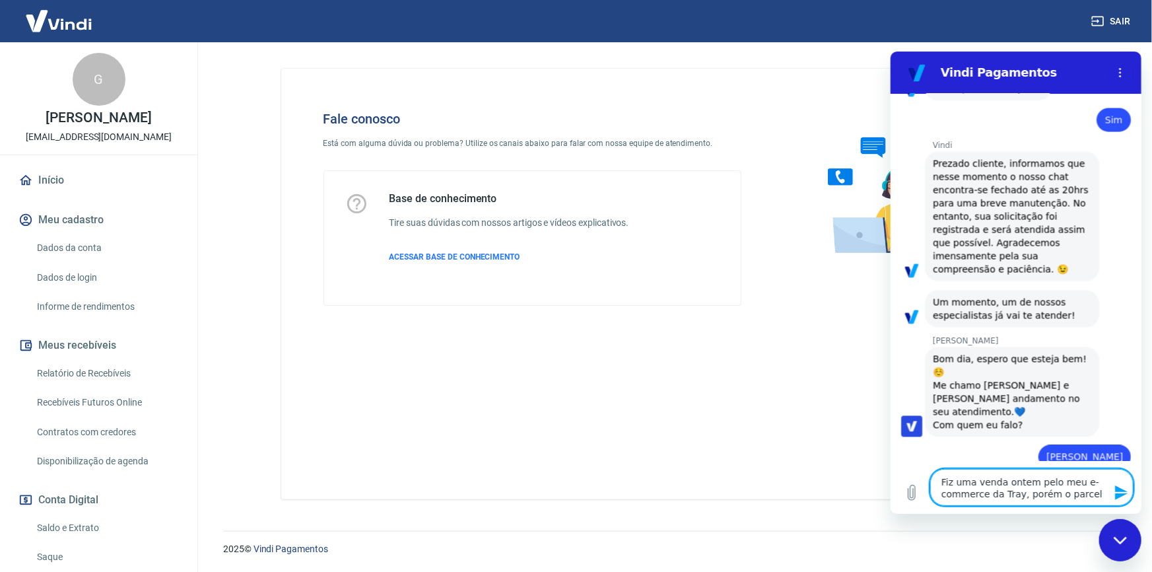
type textarea "x"
type textarea "Fiz uma venda ontem pelo meu e-commerce da Tray, porém o parcelam"
type textarea "x"
type textarea "Fiz uma venda ontem pelo meu e-commerce da Tray, porém o parcelame"
type textarea "x"
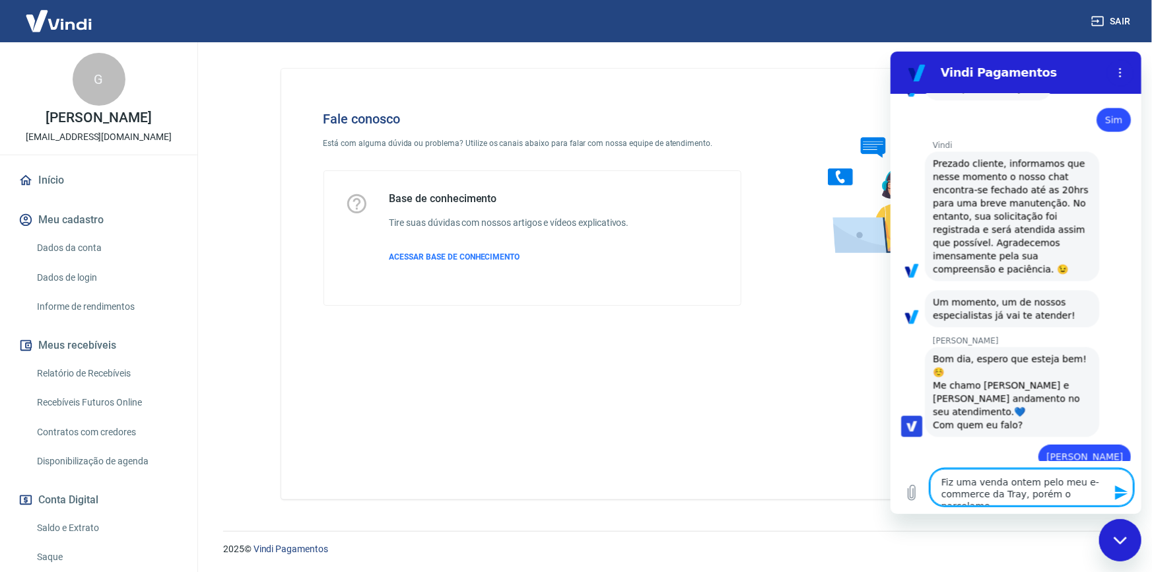
type textarea "Fiz uma venda ontem pelo meu e-commerce da Tray, porém o parcelamen"
type textarea "x"
type textarea "Fiz uma venda ontem pelo meu e-commerce da Tray, porém o parcelament"
type textarea "x"
type textarea "Fiz uma venda ontem pelo meu e-commerce da Tray, porém o parcelamento"
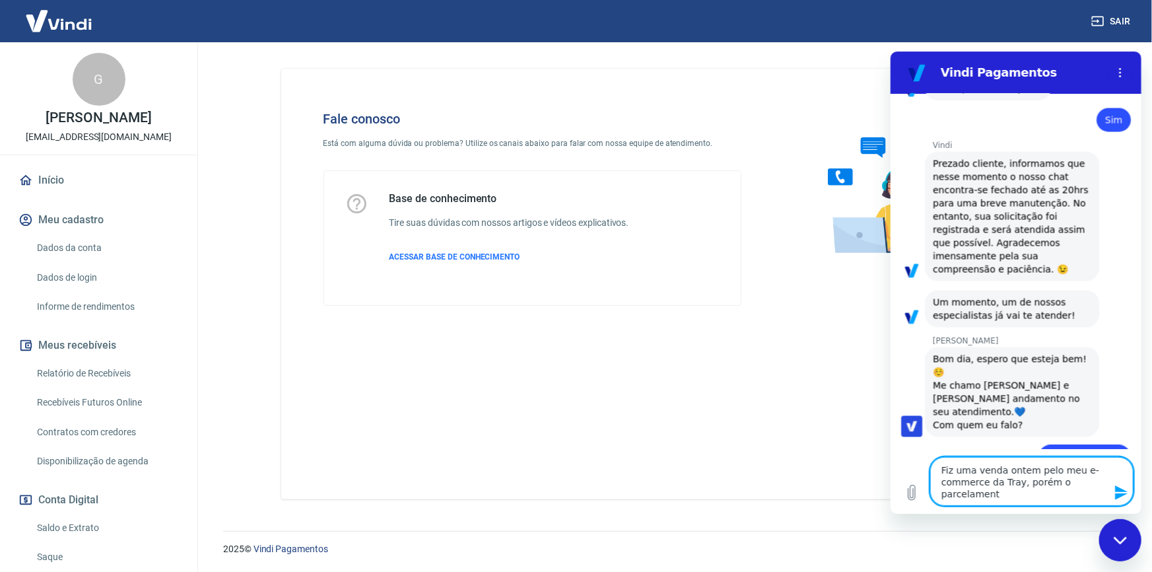
type textarea "x"
type textarea "Fiz uma venda ontem pelo meu e-commerce da Tray, porém o parcelamento"
type textarea "x"
type textarea "Fiz uma venda ontem pelo meu e-commerce da Tray, porém o parcelamento f"
type textarea "x"
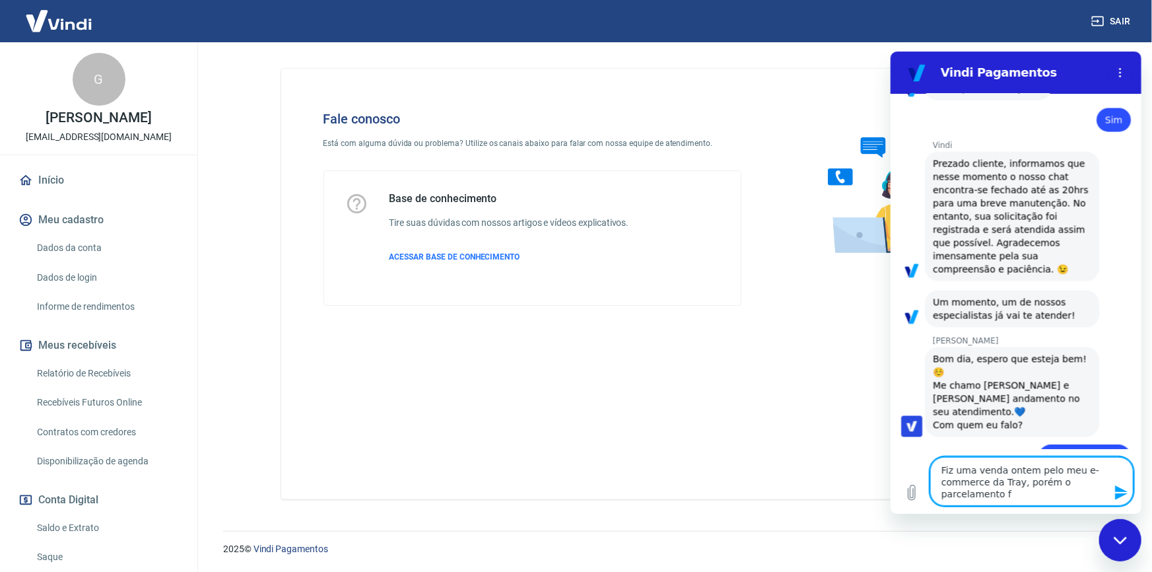
type textarea "Fiz uma venda ontem pelo meu e-commerce da Tray, porém o parcelamento fo"
type textarea "x"
type textarea "Fiz uma venda ontem pelo meu e-commerce da Tray, porém o parcelamento foi"
type textarea "x"
type textarea "Fiz uma venda ontem pelo meu e-commerce da Tray, porém o parcelamento foi"
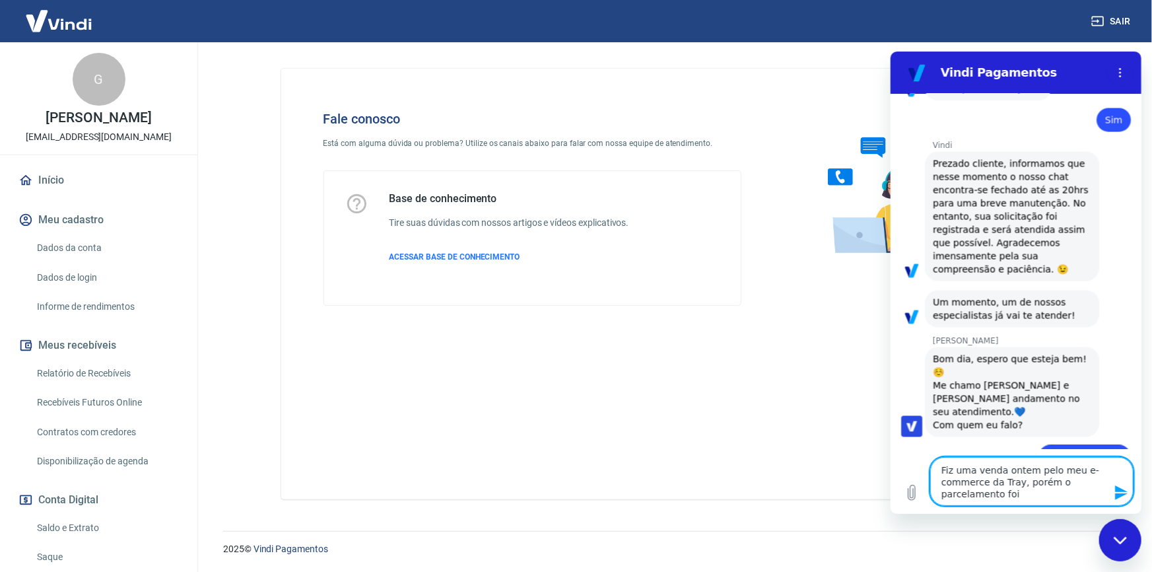
type textarea "x"
type textarea "Fiz uma venda ontem pelo meu e-commerce da Tray, porém o parcelamento foi c"
type textarea "x"
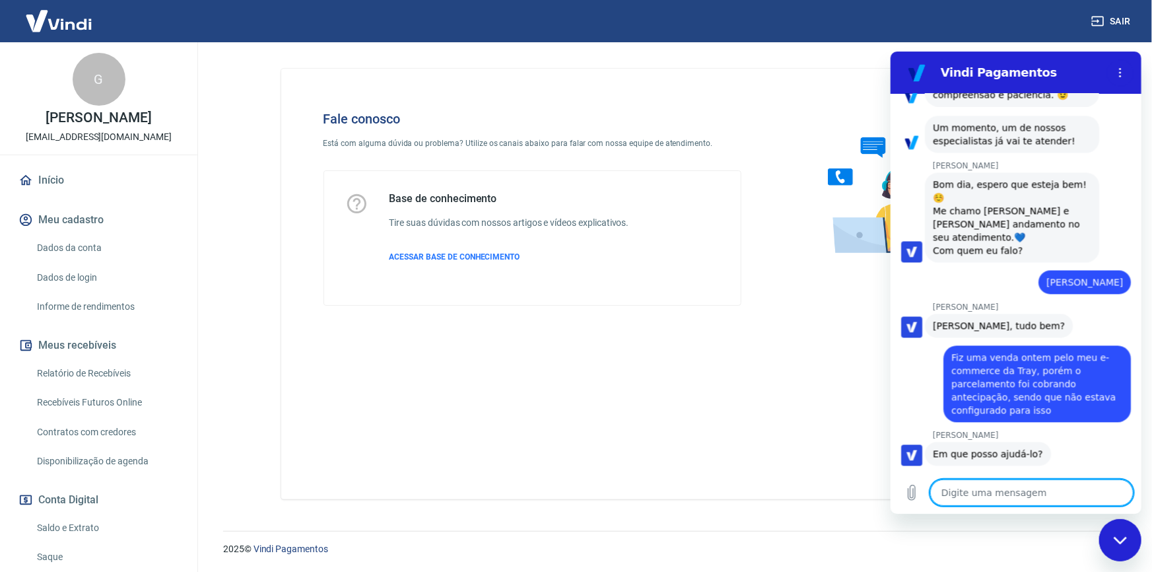
scroll to position [1420, 0]
click at [1012, 489] on textarea at bounding box center [1031, 492] width 203 height 26
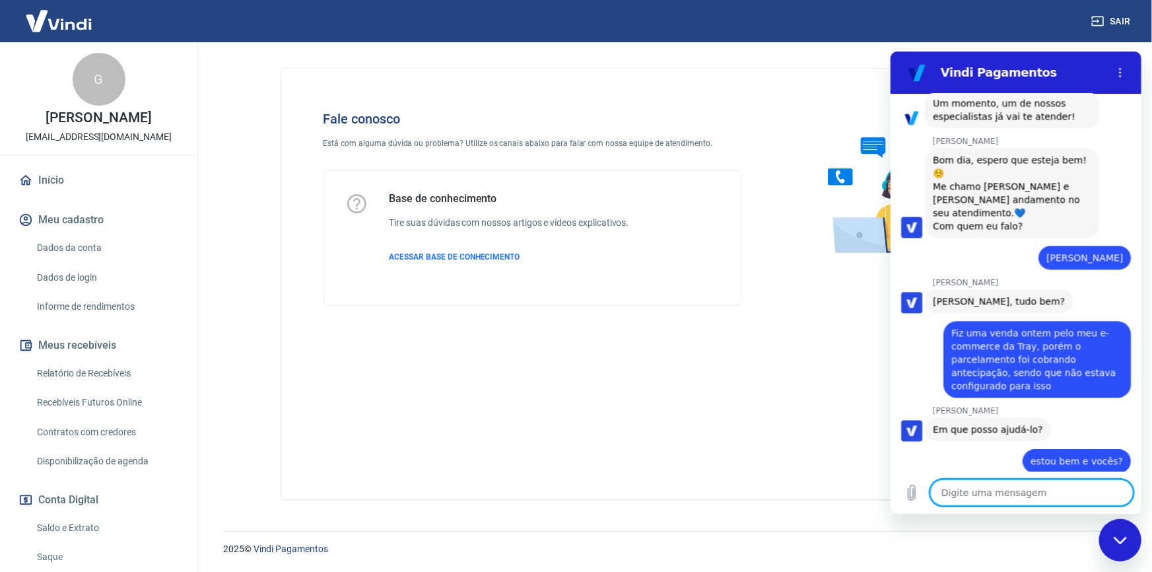
click at [1024, 495] on textarea at bounding box center [1031, 492] width 203 height 26
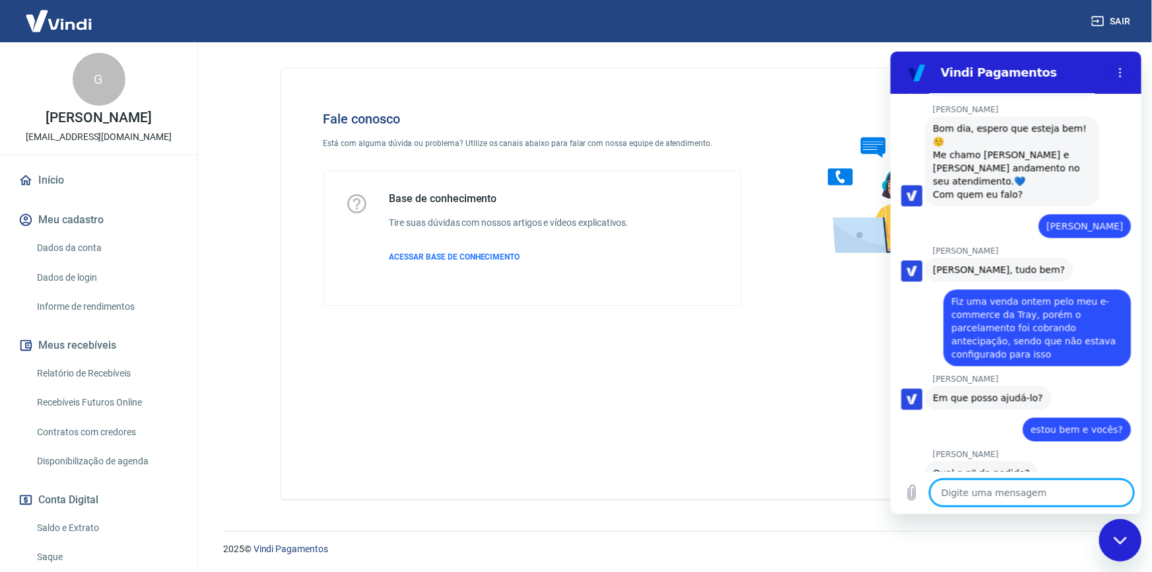
click at [1043, 481] on textarea at bounding box center [1031, 492] width 203 height 26
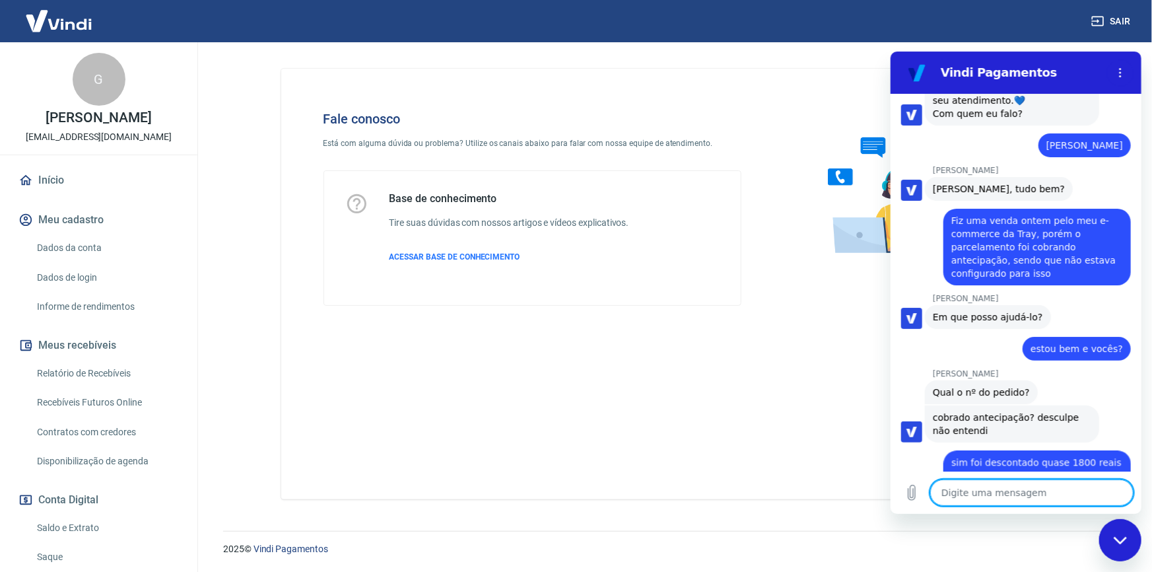
scroll to position [1559, 0]
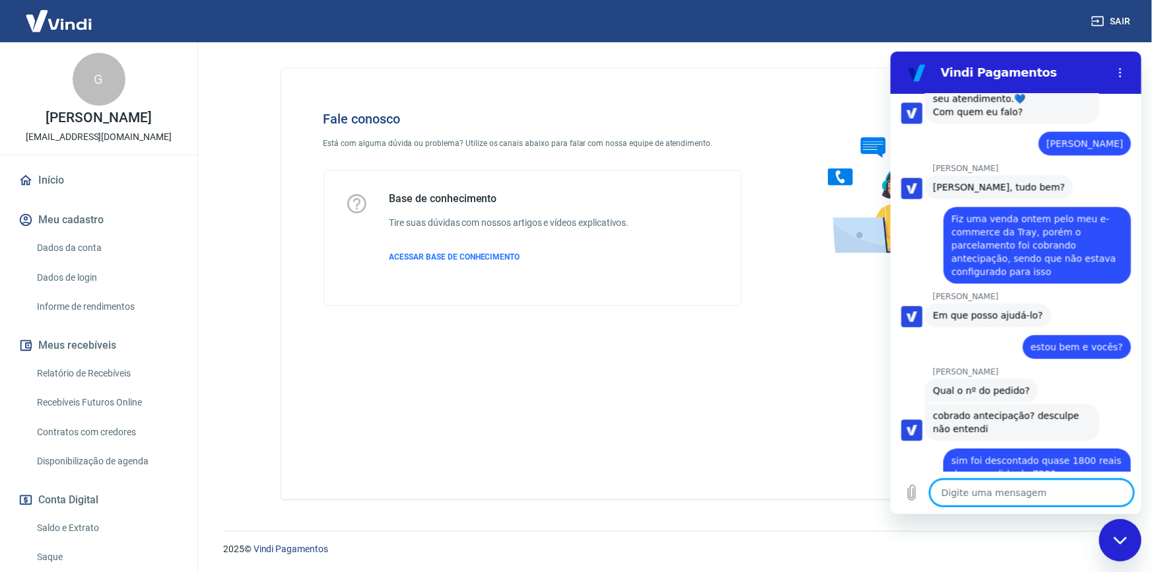
paste textarea "228627473"
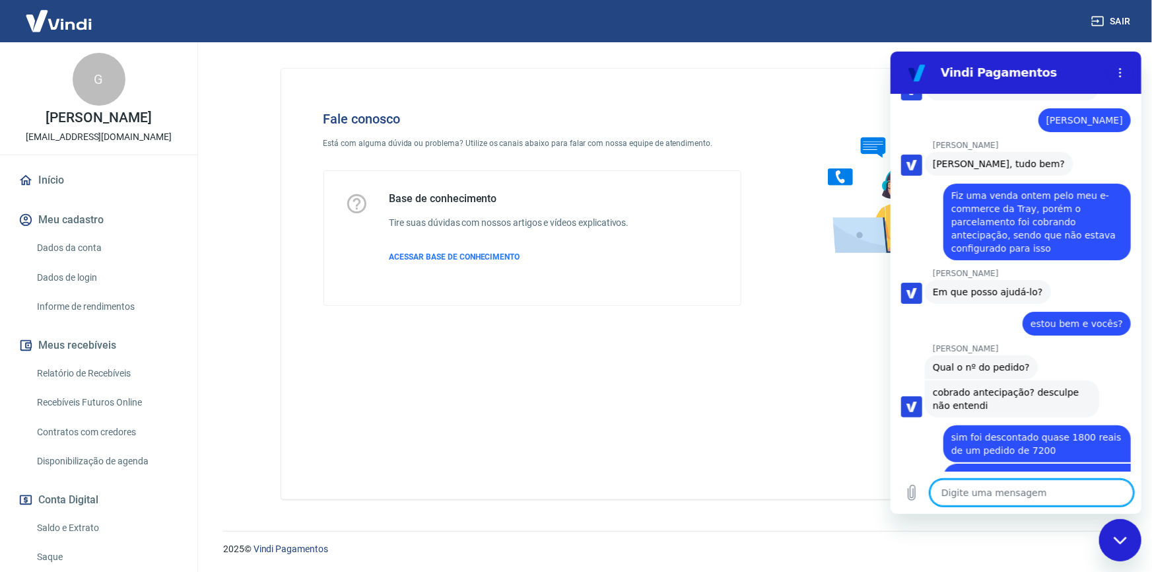
scroll to position [1585, 0]
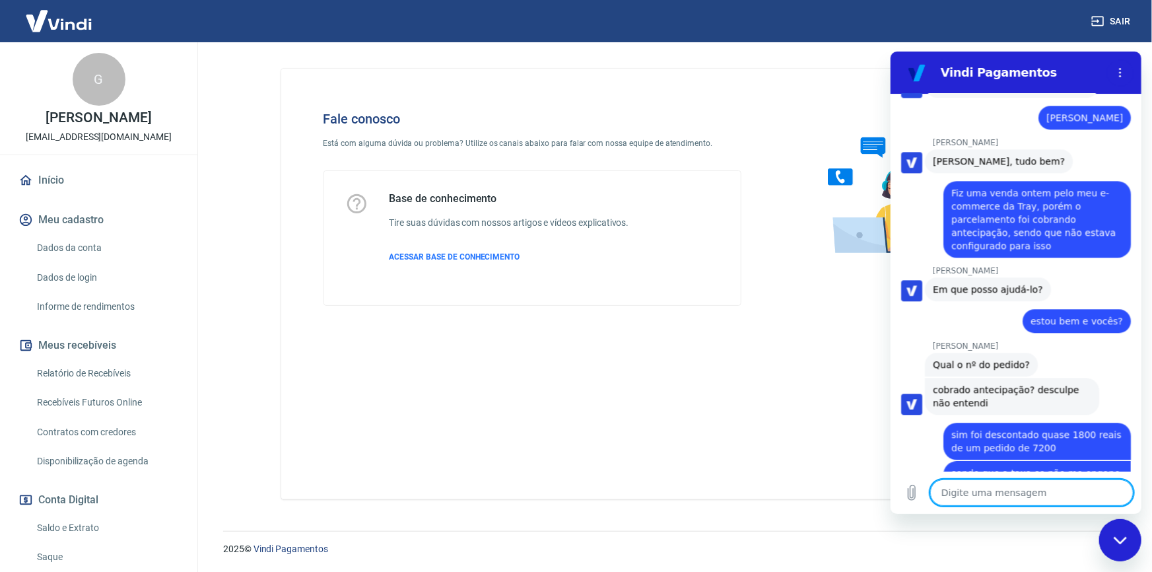
paste textarea "Recebível Valor a receber: R$ 5.313,31 Taxa: R$ 1.806,69 Data disponível: 04/10…"
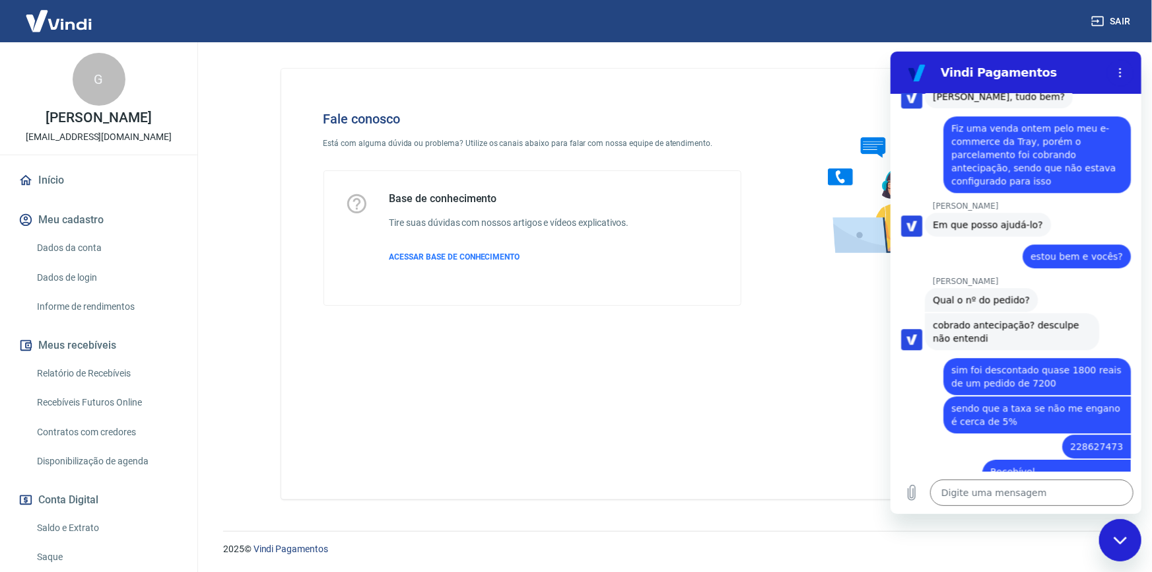
scroll to position [1719, 0]
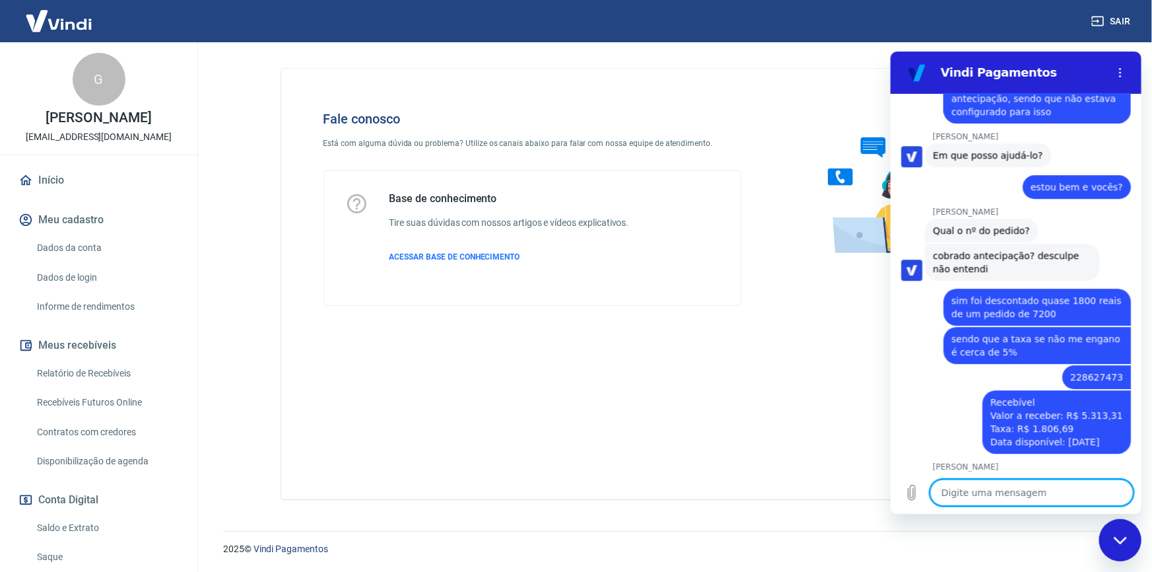
click at [1063, 483] on textarea at bounding box center [1031, 492] width 203 height 26
paste textarea "Transação: 228627473 Forma: Cartão de Crédito Data: 20/09/2025 Valor pago: R$ 7…"
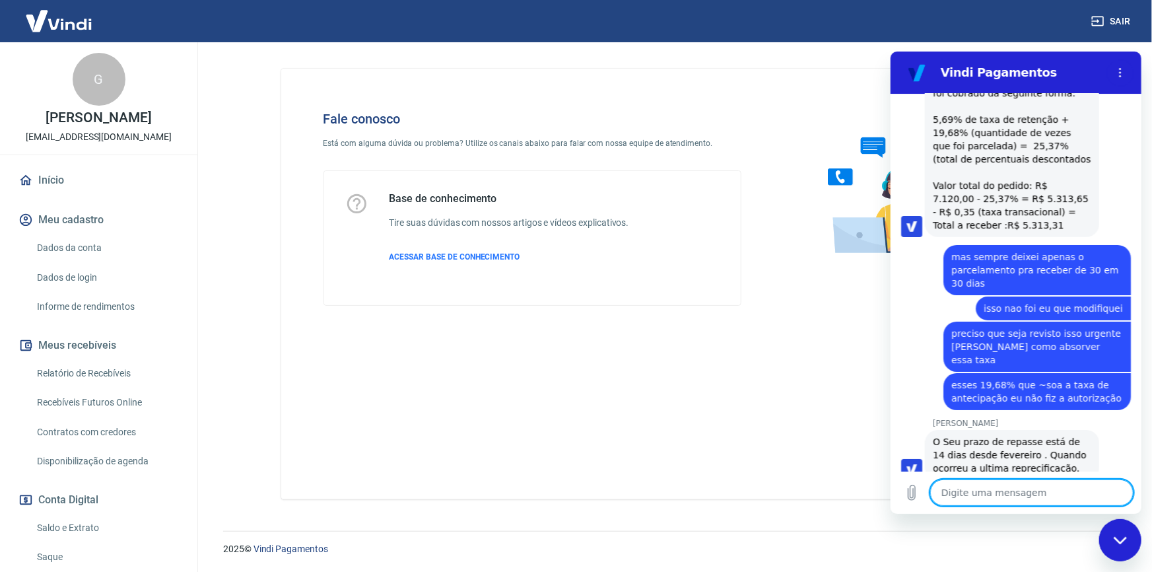
scroll to position [2562, 0]
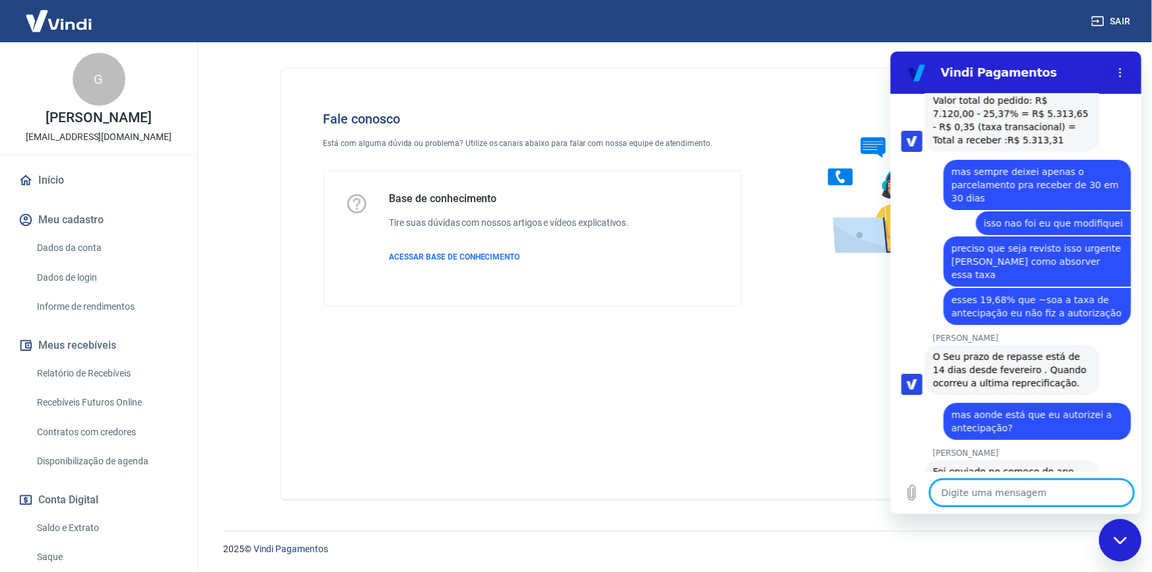
click at [1010, 489] on textarea at bounding box center [1031, 492] width 203 height 26
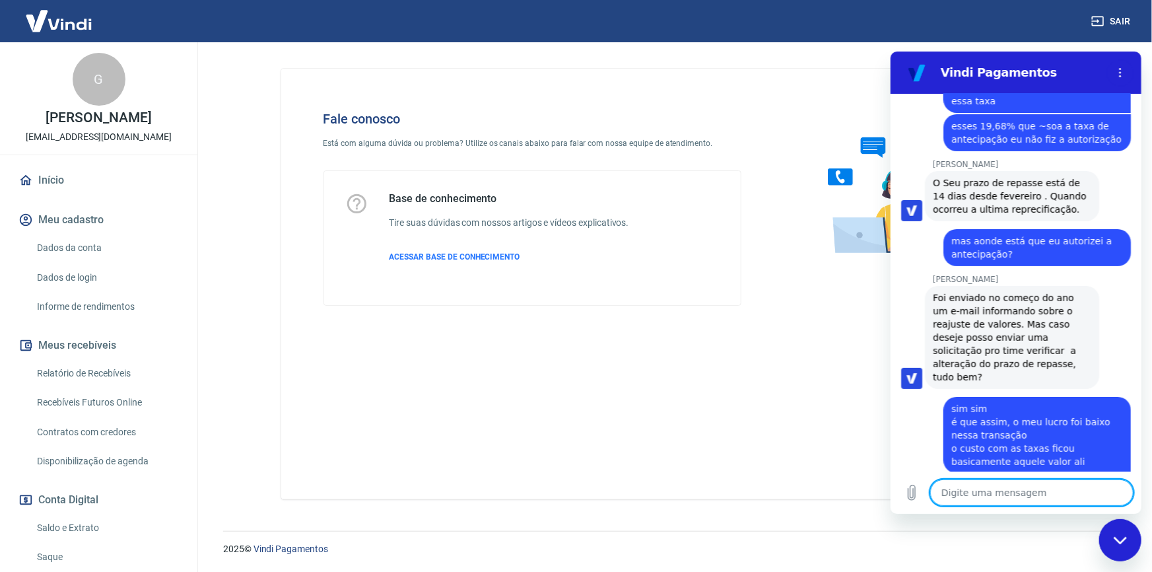
scroll to position [2948, 0]
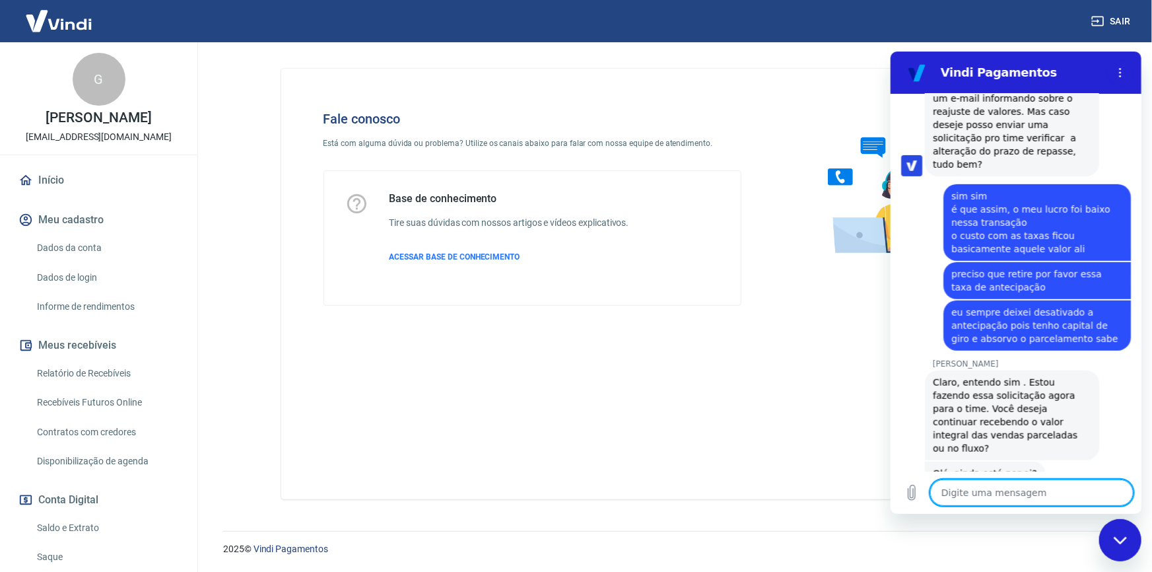
click at [1040, 493] on textarea at bounding box center [1031, 492] width 203 height 26
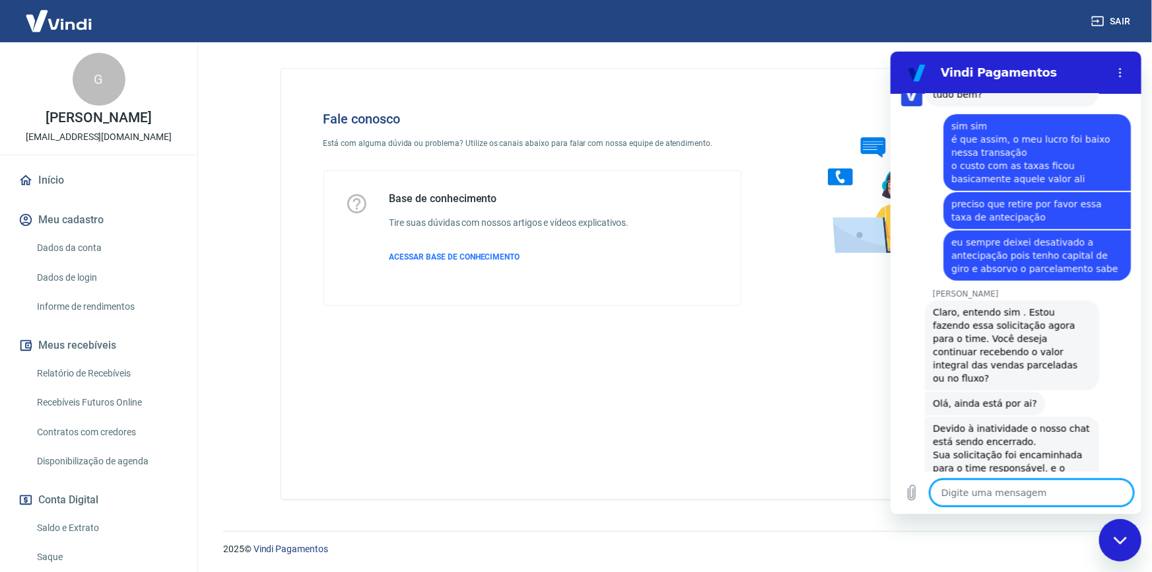
scroll to position [3181, 0]
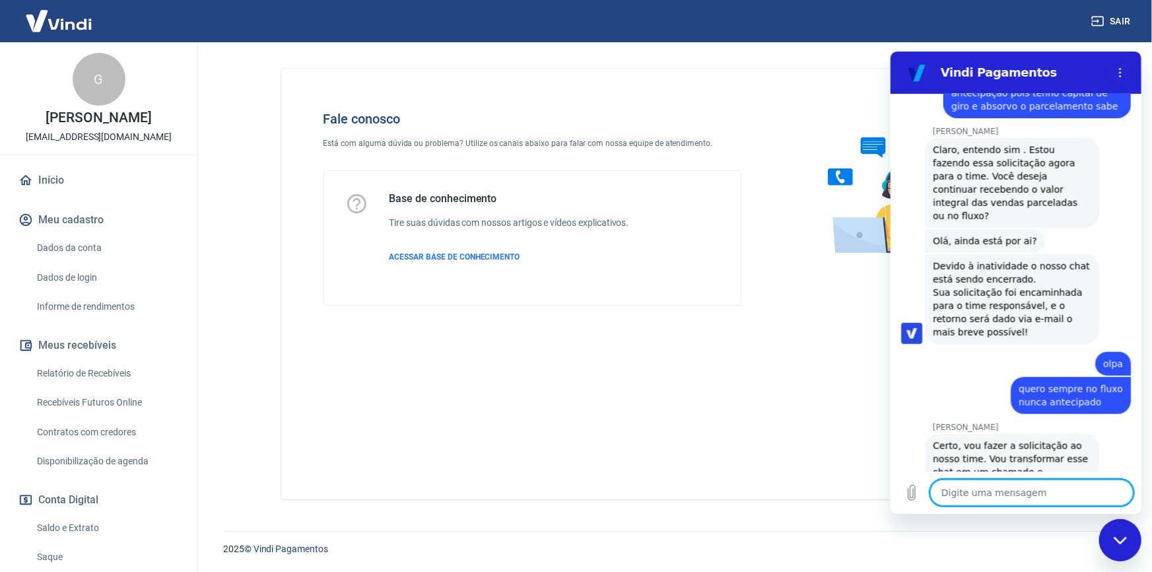
click at [1045, 488] on textarea at bounding box center [1031, 492] width 203 height 26
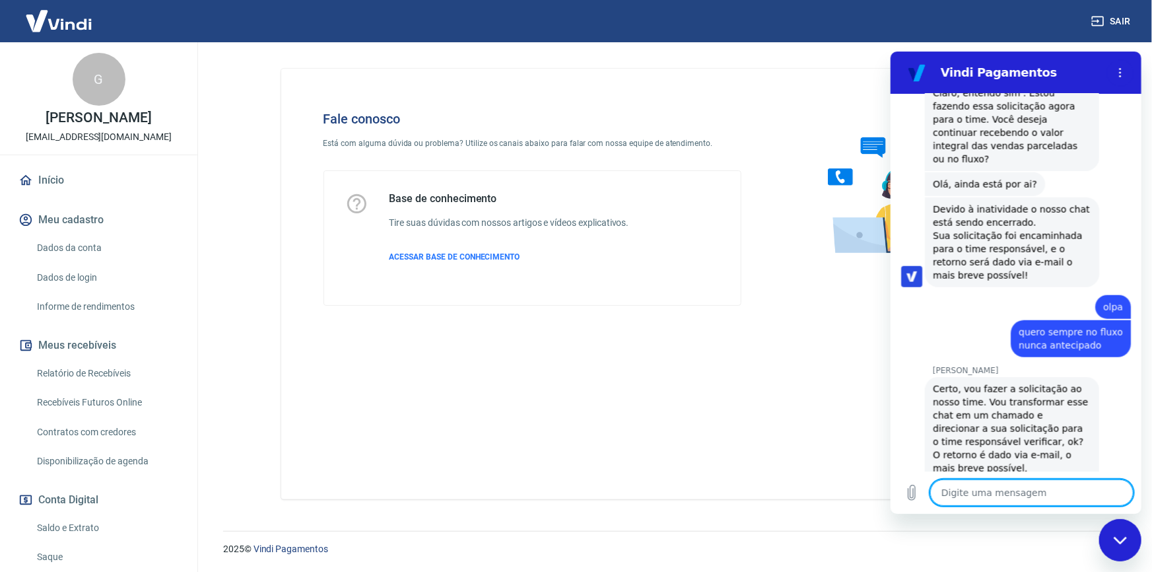
scroll to position [3295, 0]
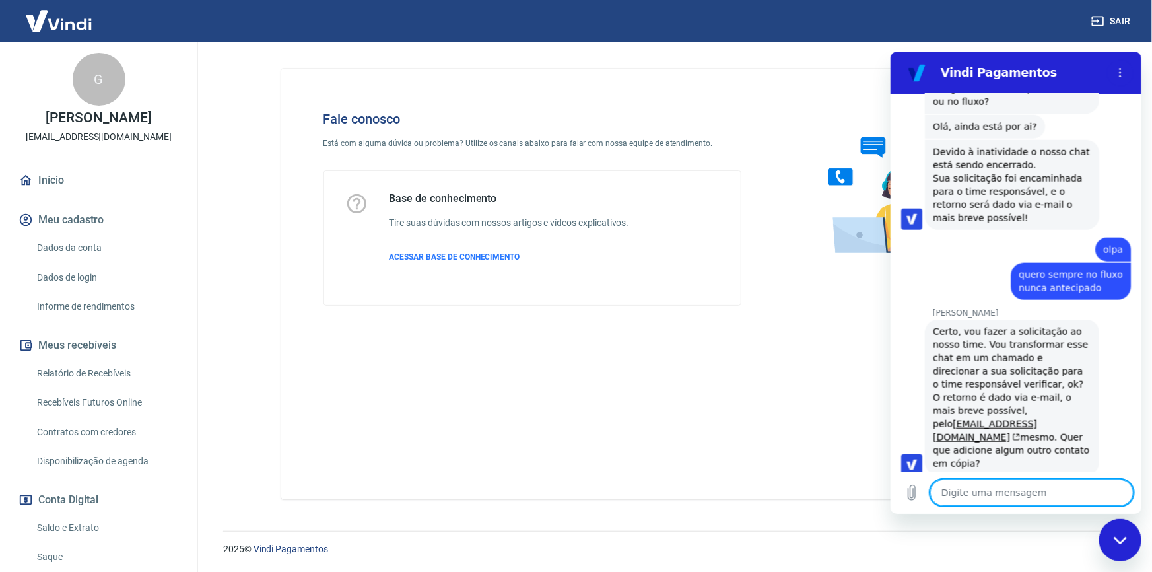
click at [1064, 491] on textarea at bounding box center [1031, 492] width 203 height 26
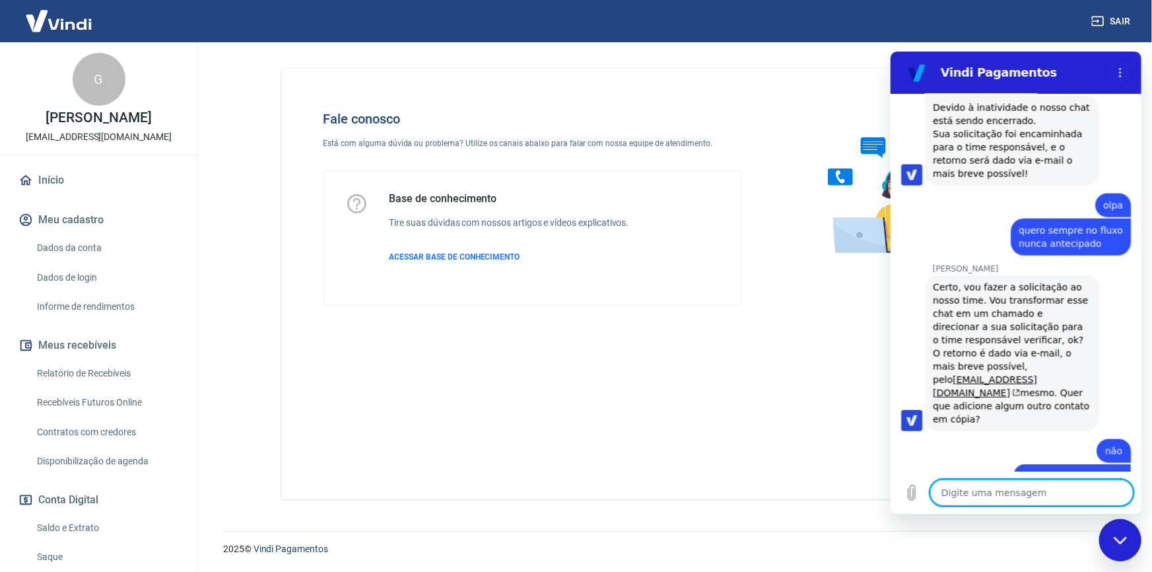
scroll to position [3512, 0]
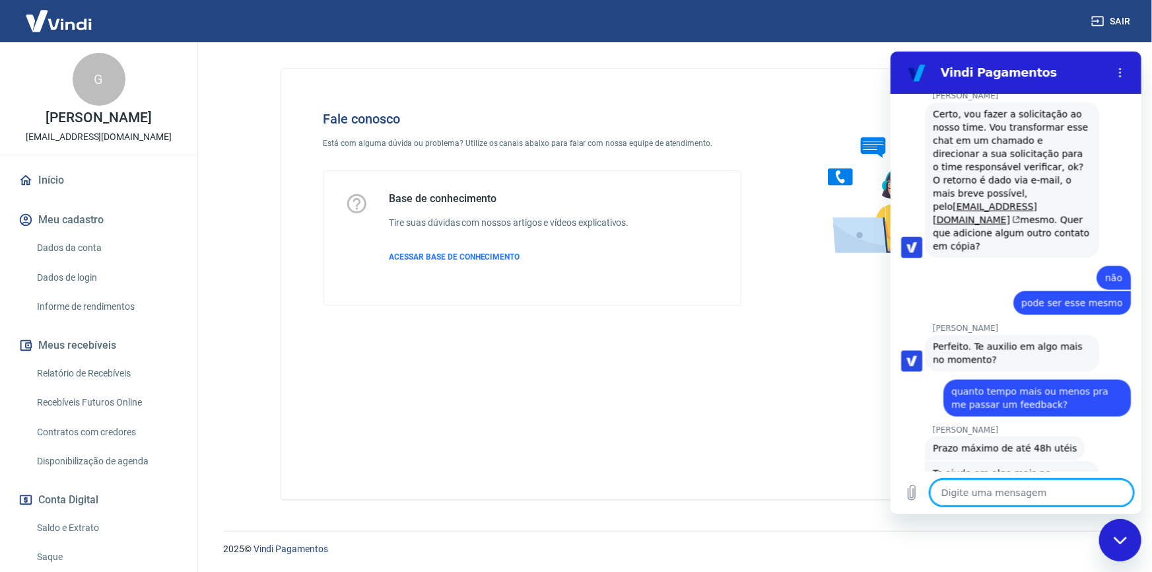
click at [1008, 493] on textarea at bounding box center [1031, 492] width 203 height 26
